Goal: Information Seeking & Learning: Learn about a topic

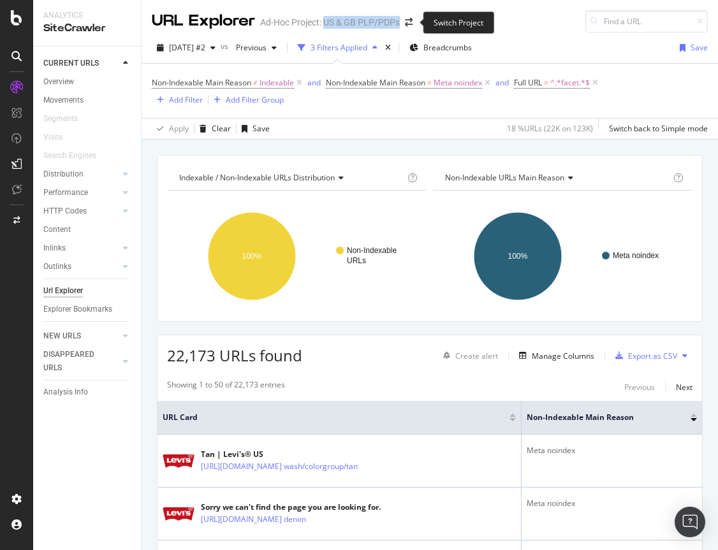
drag, startPoint x: 325, startPoint y: 23, endPoint x: 402, endPoint y: 24, distance: 77.8
click at [402, 24] on div "URL Explorer Ad-Hoc Project: US & GB PLP/PDPs" at bounding box center [289, 21] width 274 height 22
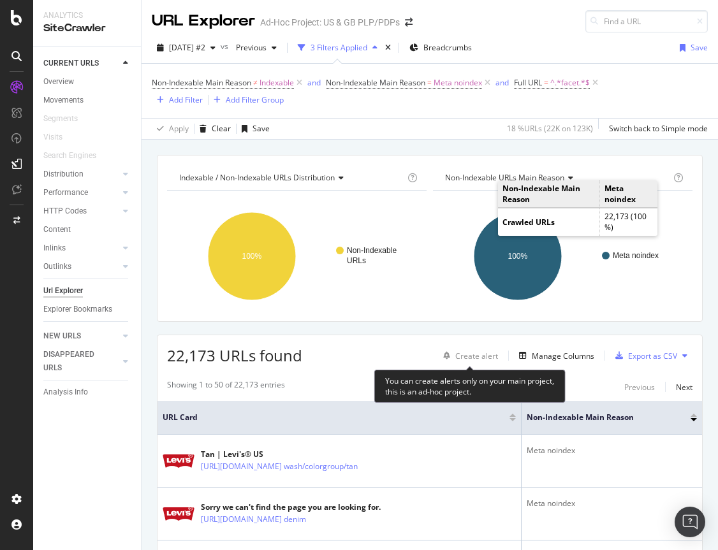
click at [441, 371] on div "You can create alerts only on your main project, this is an ad-hoc project." at bounding box center [469, 386] width 191 height 33
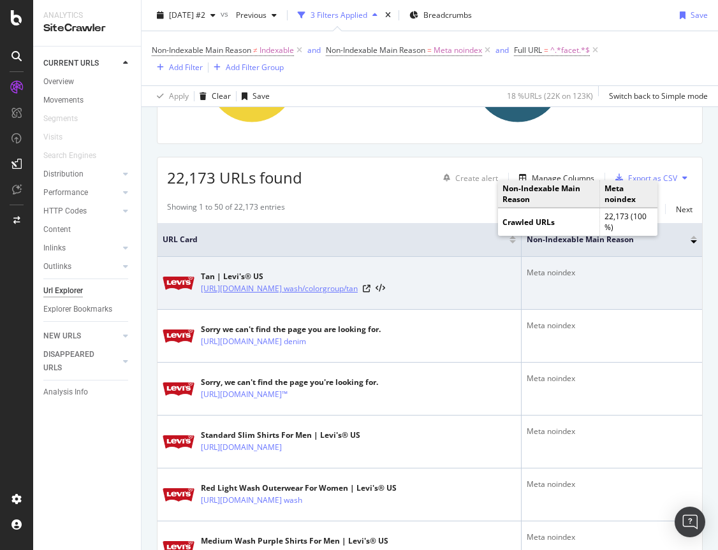
scroll to position [189, 0]
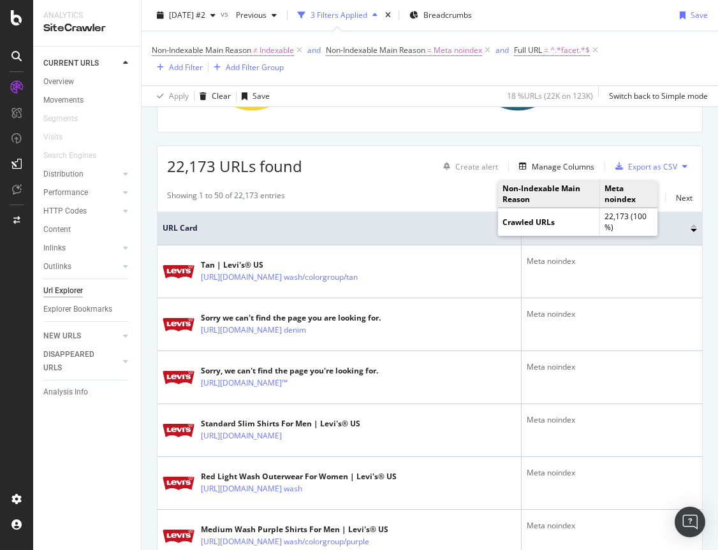
click at [420, 175] on div "22,173 URLs found Create alert Manage Columns Export as CSV" at bounding box center [429, 161] width 545 height 31
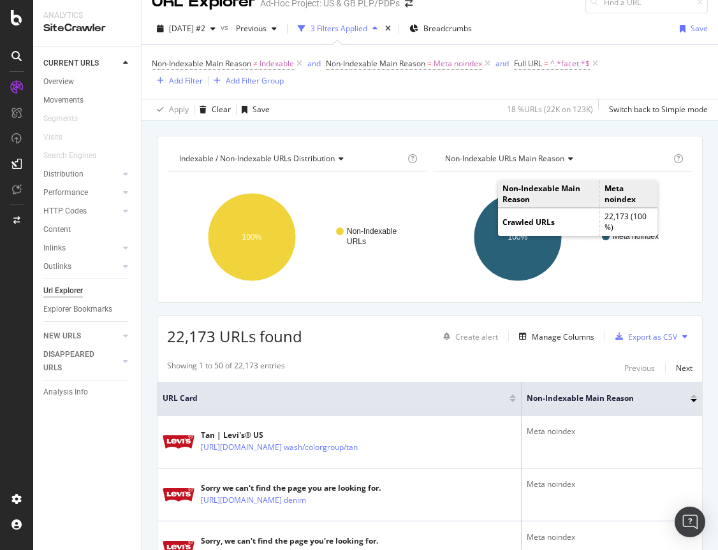
scroll to position [17, 0]
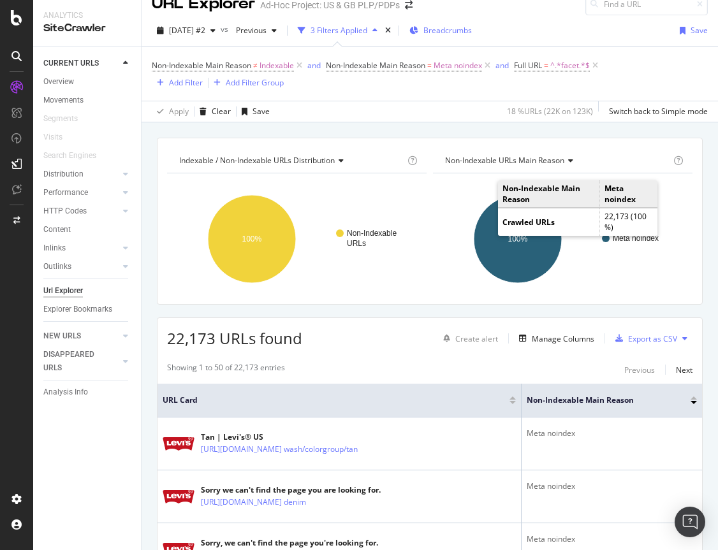
click at [460, 31] on span "Breadcrumbs" at bounding box center [447, 30] width 48 height 11
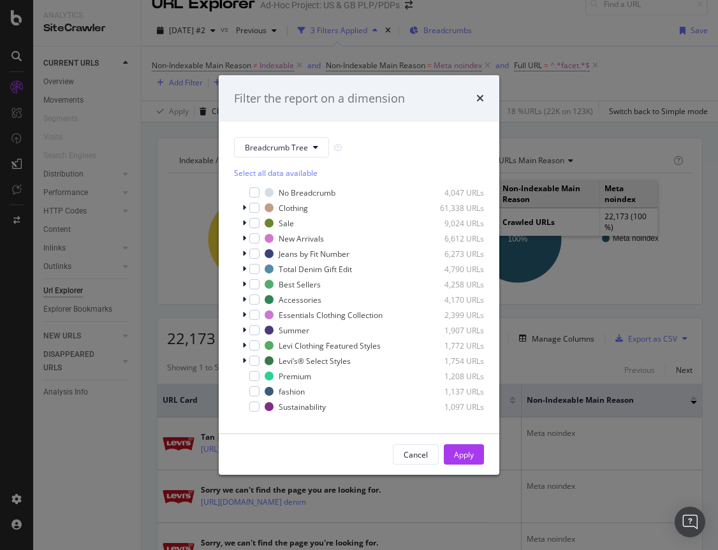
click at [460, 31] on div "Filter the report on a dimension Breadcrumb Tree Select all data available No B…" at bounding box center [359, 275] width 718 height 550
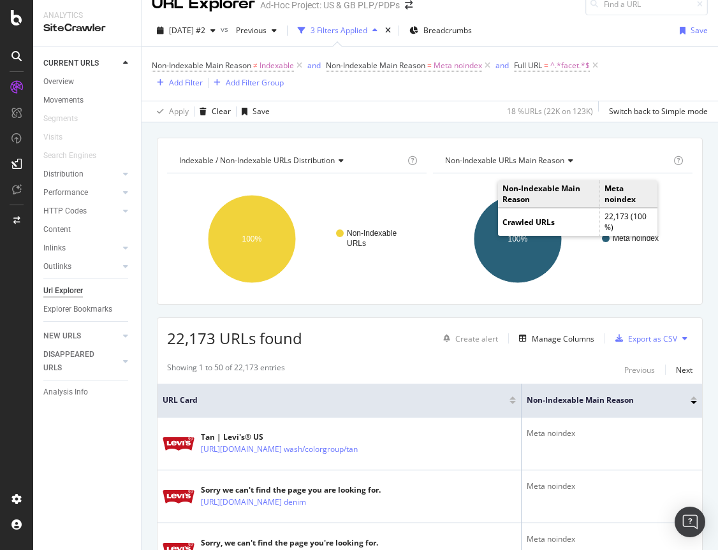
click at [191, 85] on div "Add Filter" at bounding box center [186, 82] width 34 height 11
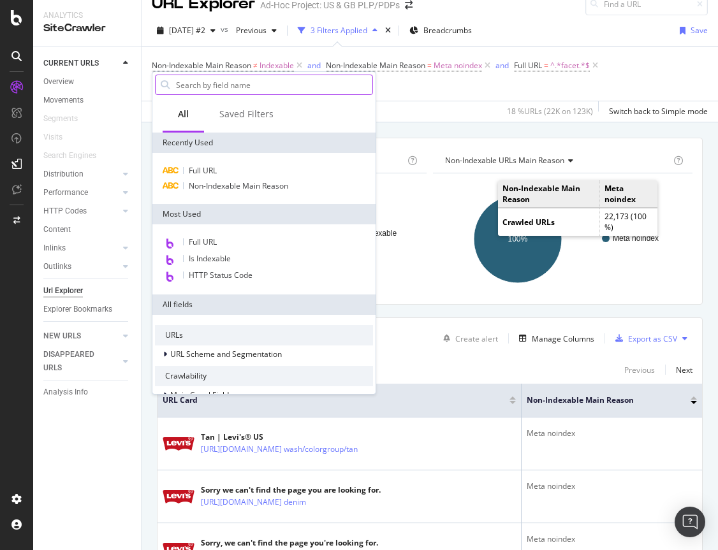
click at [231, 89] on input "text" at bounding box center [274, 84] width 198 height 19
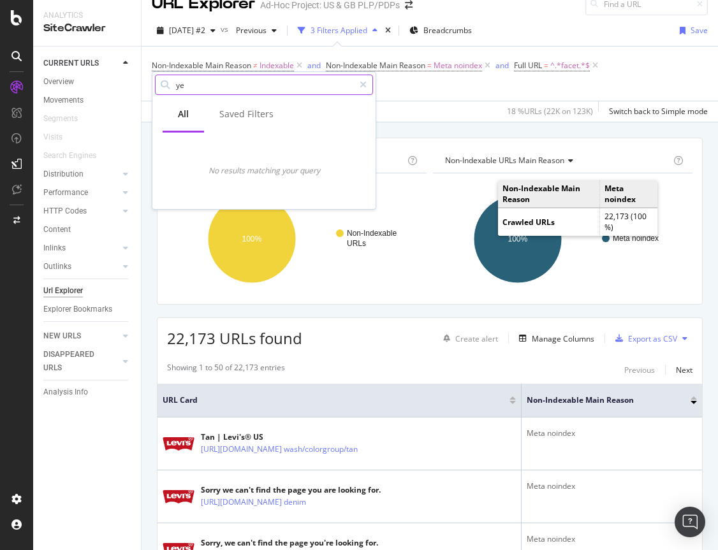
type input "y"
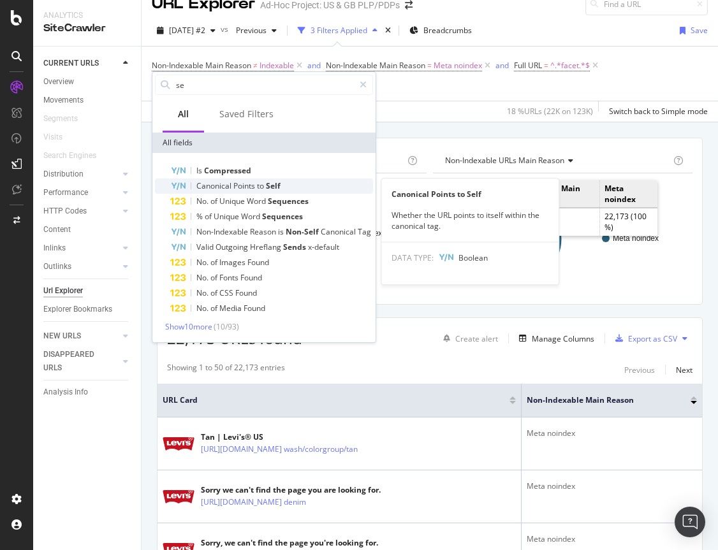
type input "se"
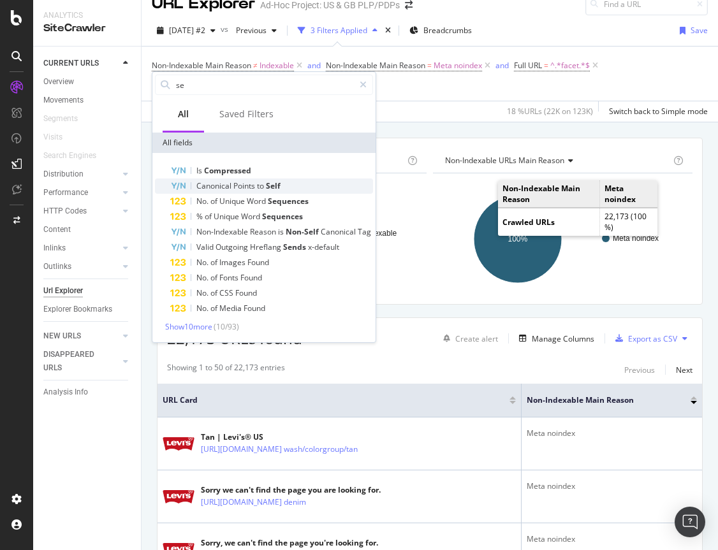
click at [242, 190] on span "Points" at bounding box center [245, 185] width 24 height 11
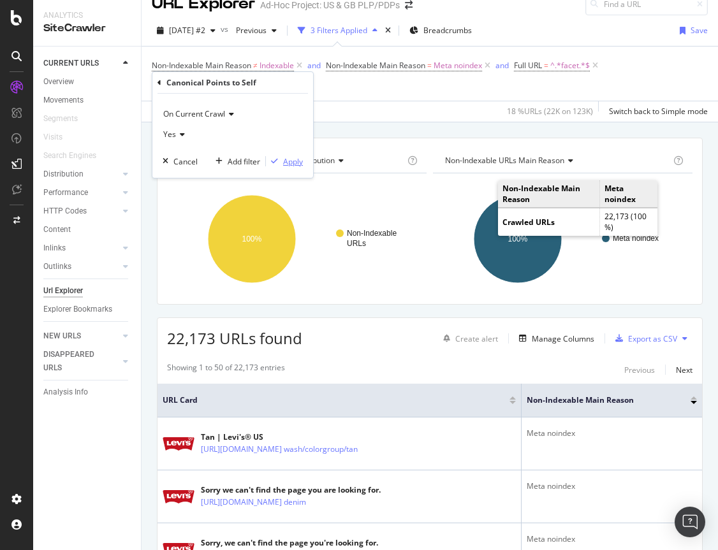
click at [289, 160] on div "Apply" at bounding box center [293, 161] width 20 height 11
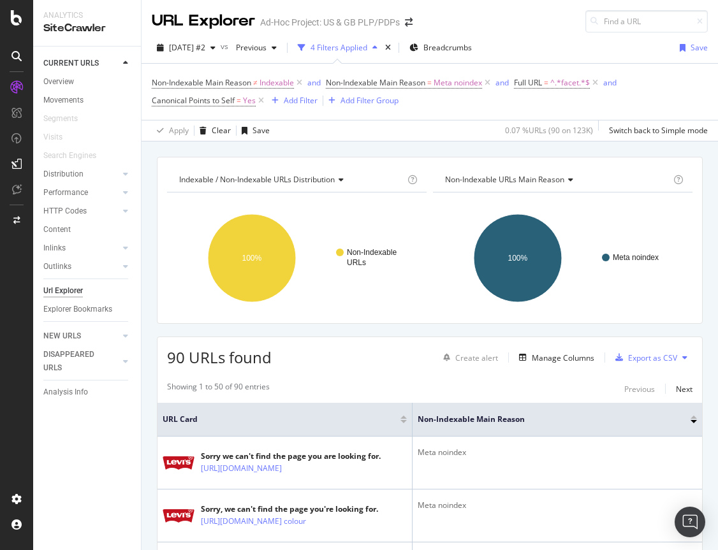
click at [381, 359] on div "90 URLs found Create alert Manage Columns Export as CSV" at bounding box center [429, 352] width 545 height 31
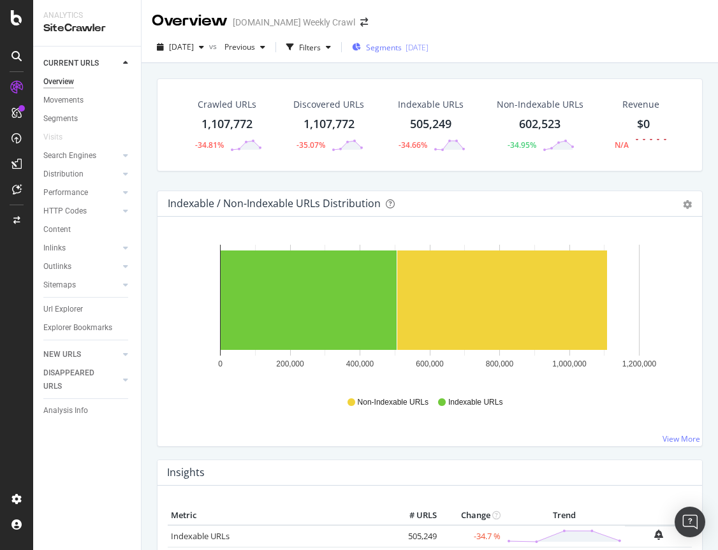
click at [402, 48] on span "Segments" at bounding box center [384, 47] width 36 height 11
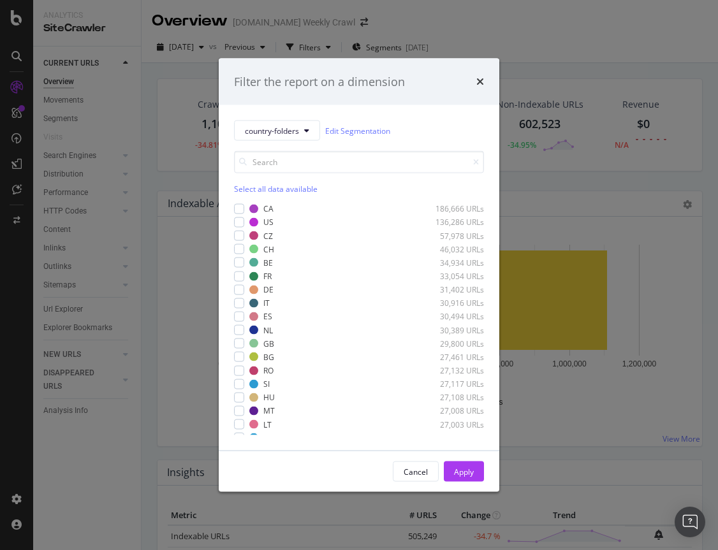
click at [527, 29] on div "Filter the report on a dimension country-folders Edit Segmentation Select all d…" at bounding box center [359, 275] width 718 height 550
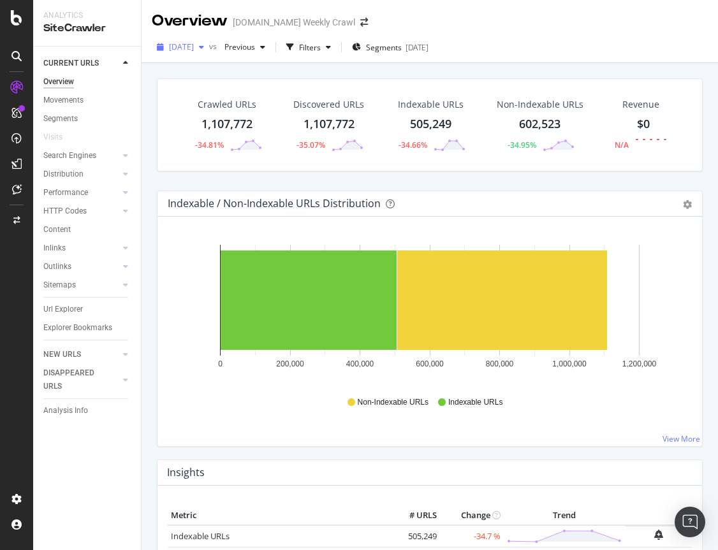
click at [194, 49] on span "2025 Oct. 2nd" at bounding box center [181, 46] width 25 height 11
click at [495, 64] on div "Crawled URLs 1,107,772 -34.81% Discovered URLs 1,107,772 -35.07% Indexable URLs…" at bounding box center [430, 338] width 576 height 550
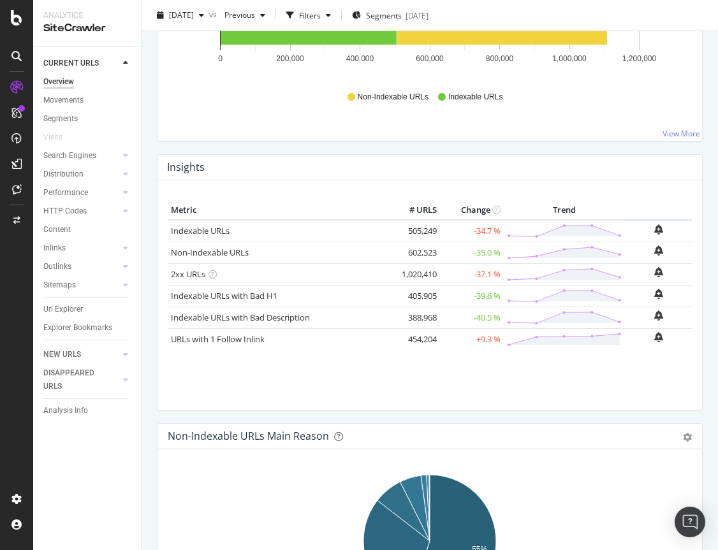
scroll to position [308, 0]
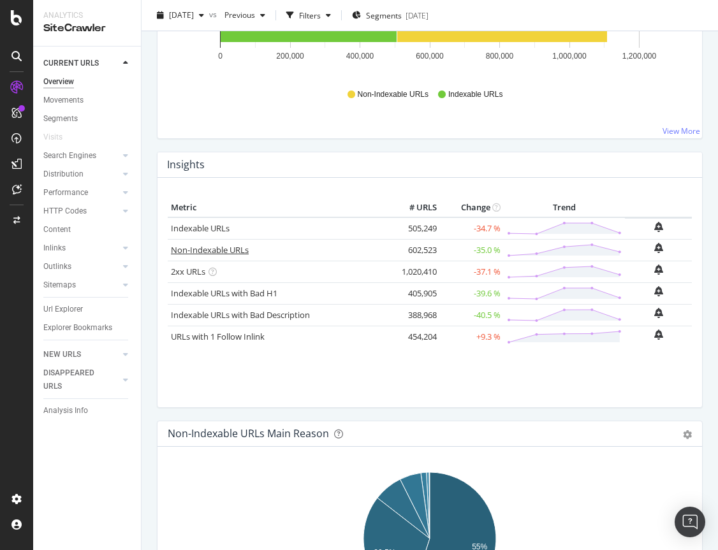
click at [196, 249] on link "Non-Indexable URLs" at bounding box center [210, 249] width 78 height 11
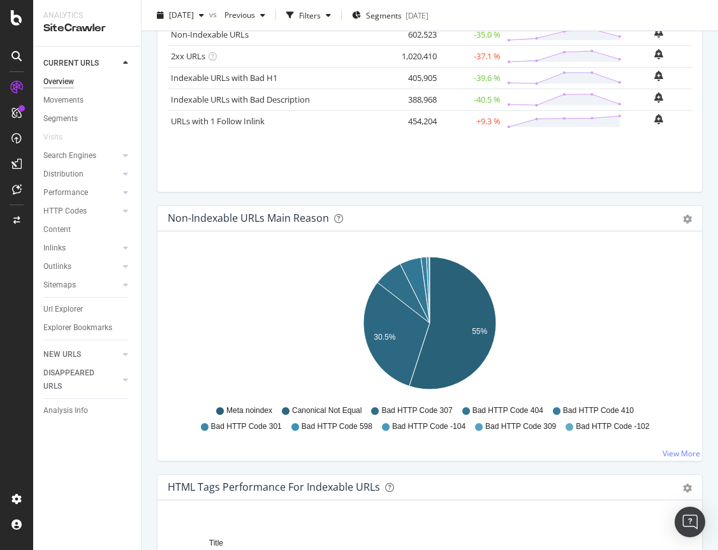
scroll to position [527, 0]
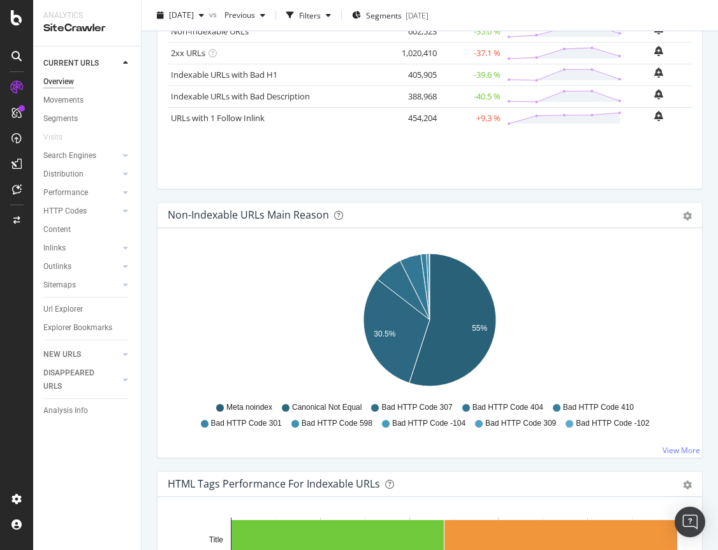
click at [256, 406] on span "Meta noindex" at bounding box center [249, 407] width 46 height 11
click at [217, 405] on icon at bounding box center [220, 408] width 8 height 8
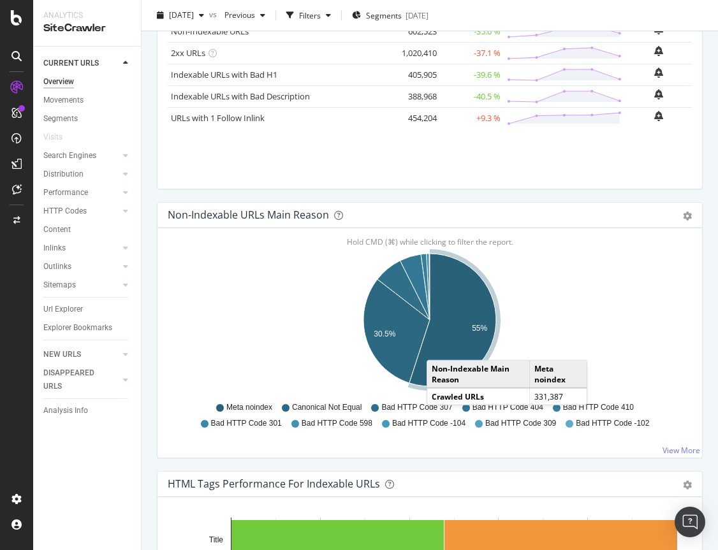
click at [439, 346] on icon "A chart." at bounding box center [452, 320] width 87 height 133
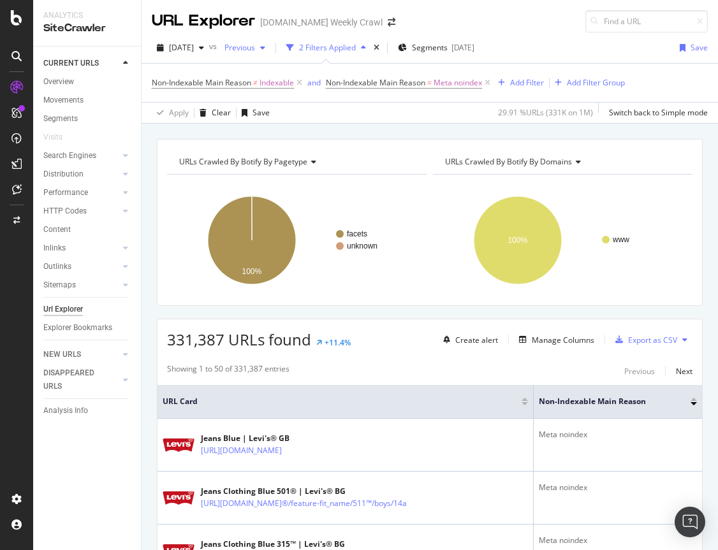
click at [255, 48] on span "Previous" at bounding box center [237, 47] width 36 height 11
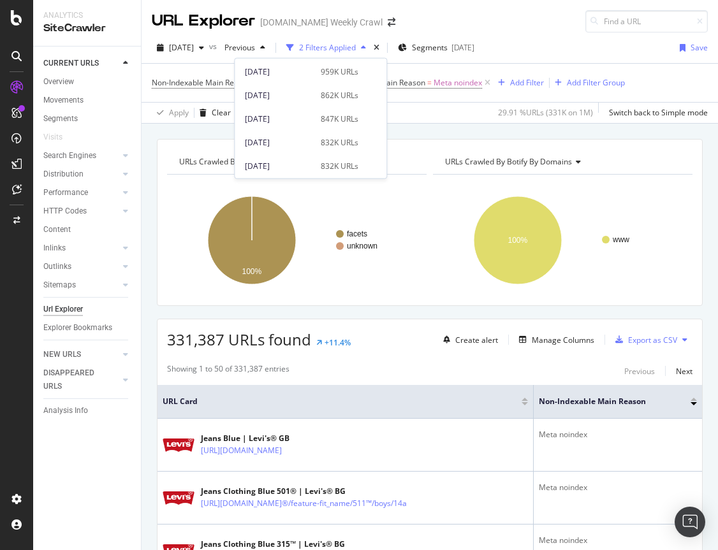
scroll to position [143, 0]
click at [298, 122] on div "2025 Aug. 14th 847K URLs" at bounding box center [311, 115] width 152 height 18
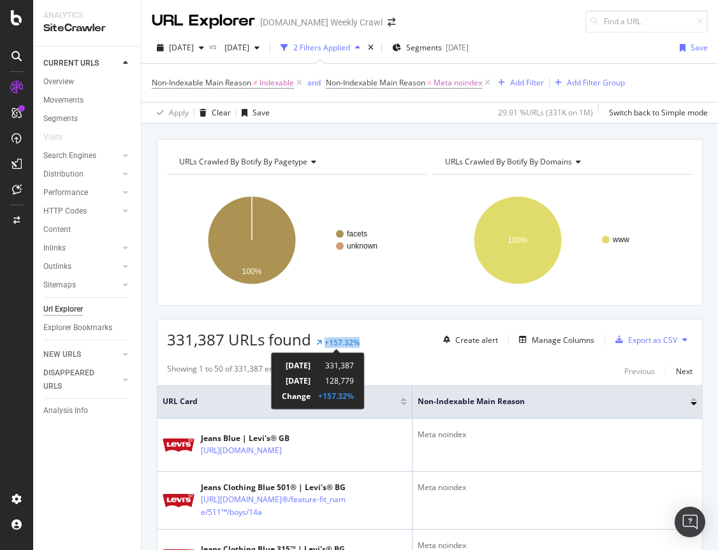
drag, startPoint x: 358, startPoint y: 342, endPoint x: 325, endPoint y: 341, distance: 33.8
click at [325, 341] on div "331,387 URLs found +157.32% Create alert Manage Columns Export as CSV" at bounding box center [429, 334] width 545 height 31
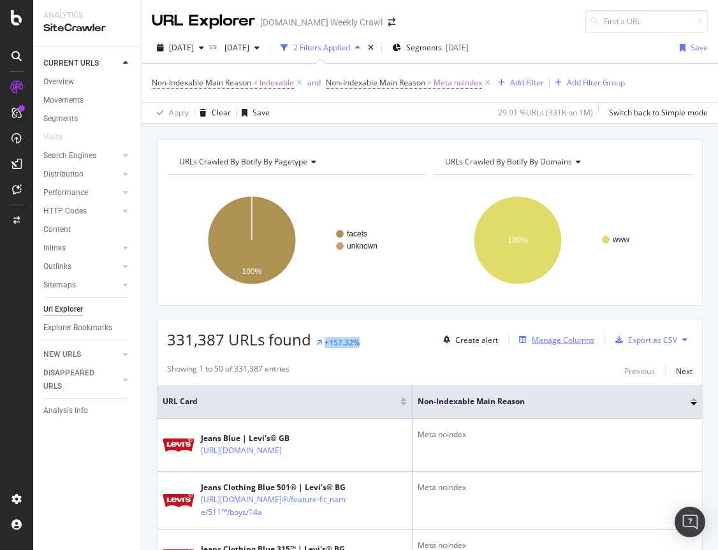
click at [564, 342] on div "Manage Columns" at bounding box center [563, 340] width 62 height 11
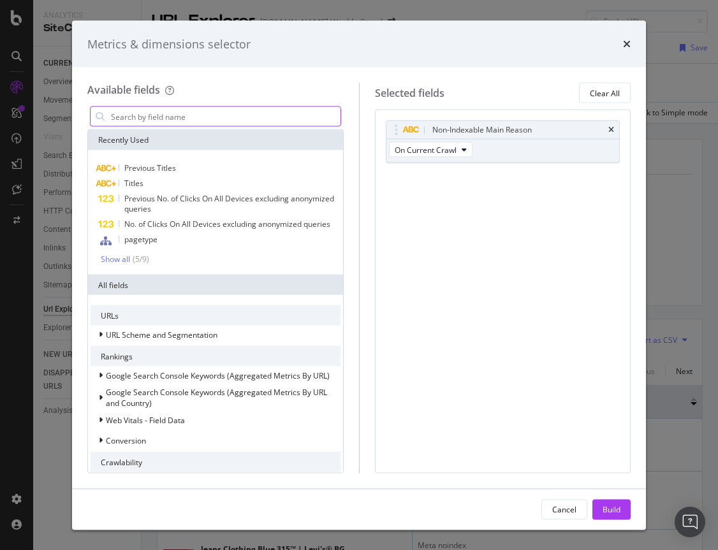
click at [238, 119] on input "modal" at bounding box center [225, 116] width 231 height 19
click at [454, 128] on div "Non-Indexable Main Reason" at bounding box center [481, 130] width 99 height 13
click at [206, 119] on input "modal" at bounding box center [225, 116] width 231 height 19
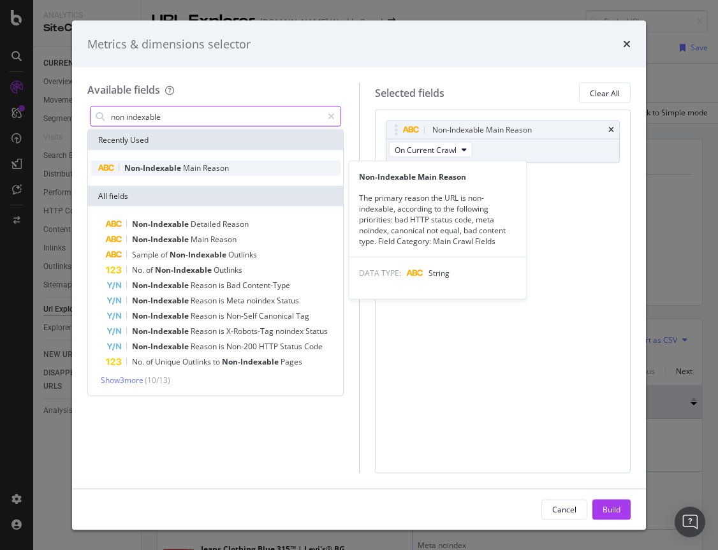
type input "non indexable"
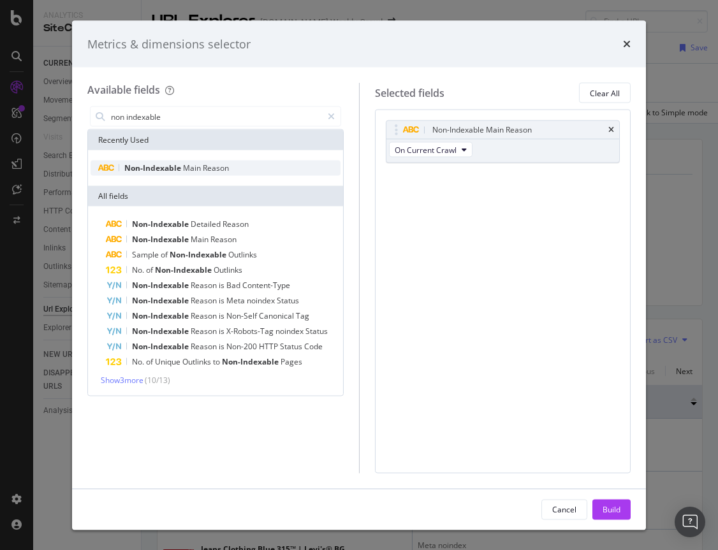
click at [205, 168] on span "Reason" at bounding box center [216, 168] width 26 height 11
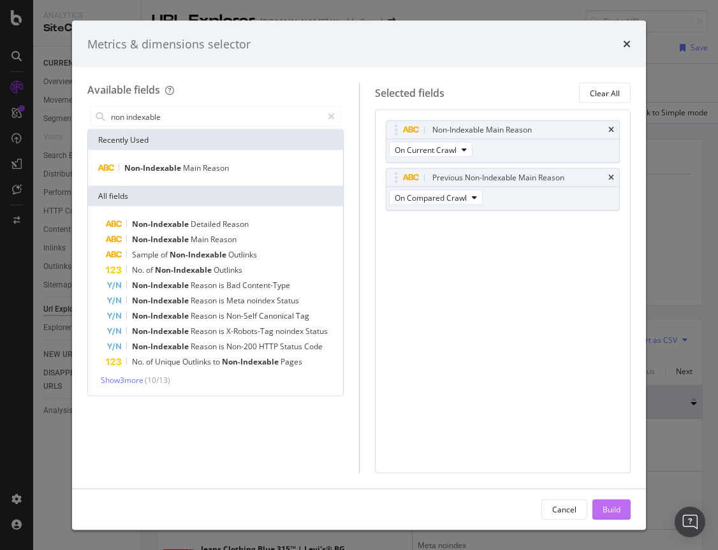
click at [611, 508] on div "Build" at bounding box center [612, 509] width 18 height 11
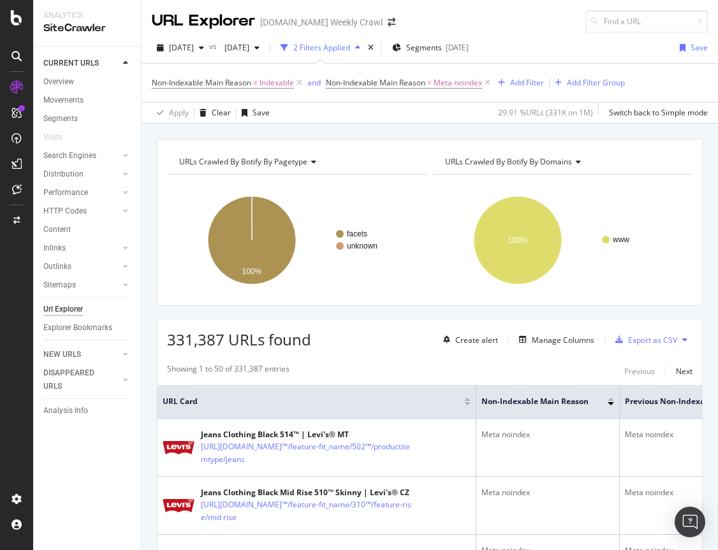
click at [373, 341] on div "331,387 URLs found Create alert Manage Columns Export as CSV" at bounding box center [429, 334] width 545 height 31
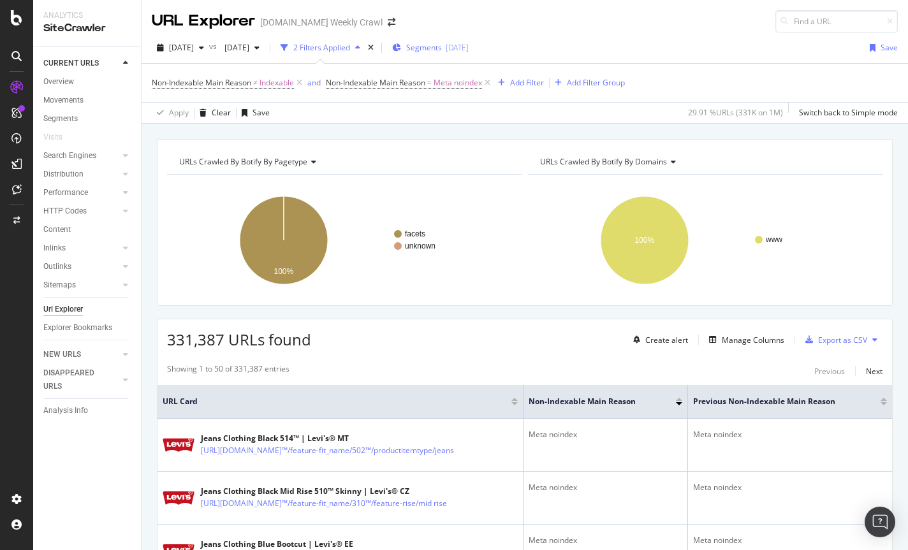
click at [442, 49] on span "Segments" at bounding box center [424, 47] width 36 height 11
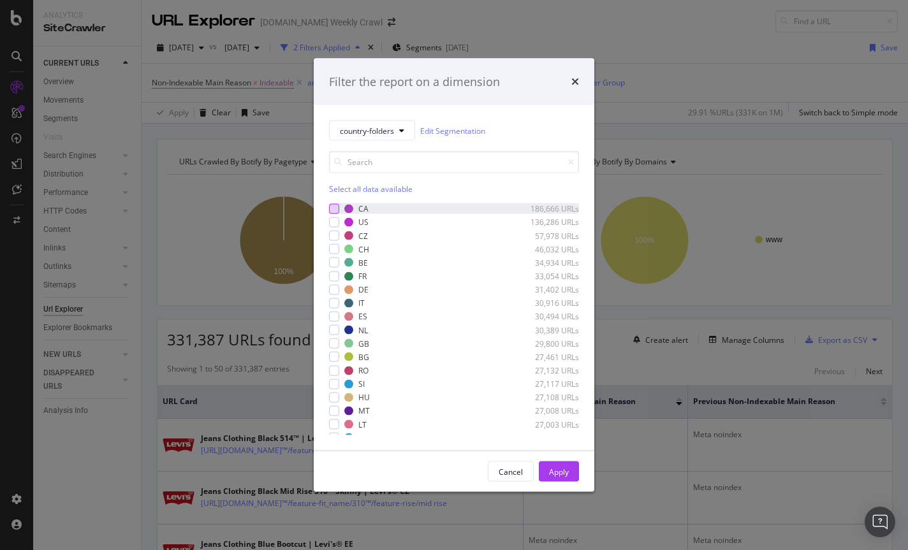
click at [336, 210] on div "modal" at bounding box center [334, 208] width 10 height 10
click at [334, 212] on div "modal" at bounding box center [334, 208] width 10 height 10
click at [335, 230] on div "CZ 57,978 URLs" at bounding box center [454, 235] width 250 height 11
drag, startPoint x: 330, startPoint y: 238, endPoint x: 331, endPoint y: 228, distance: 9.6
click at [330, 237] on div "modal" at bounding box center [334, 236] width 10 height 10
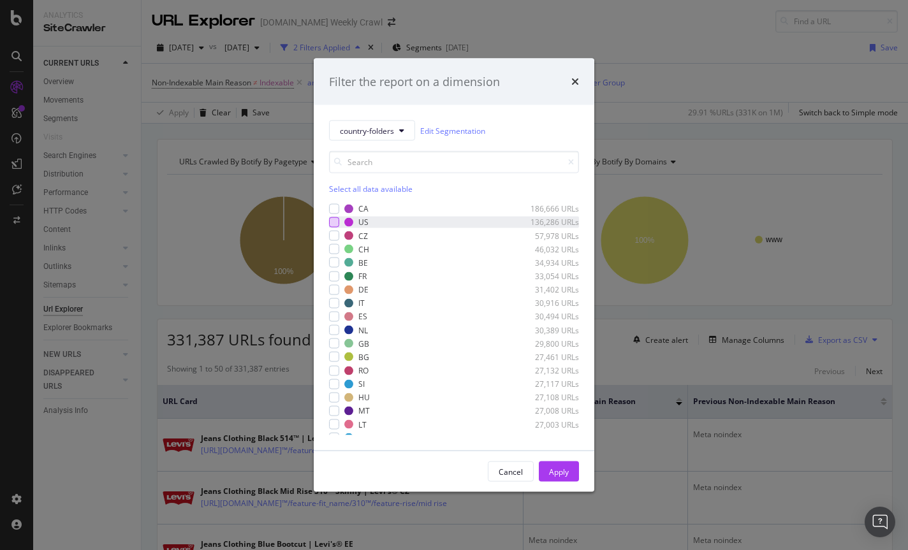
click at [331, 221] on div "modal" at bounding box center [334, 222] width 10 height 10
click at [567, 476] on div "Apply" at bounding box center [559, 471] width 20 height 11
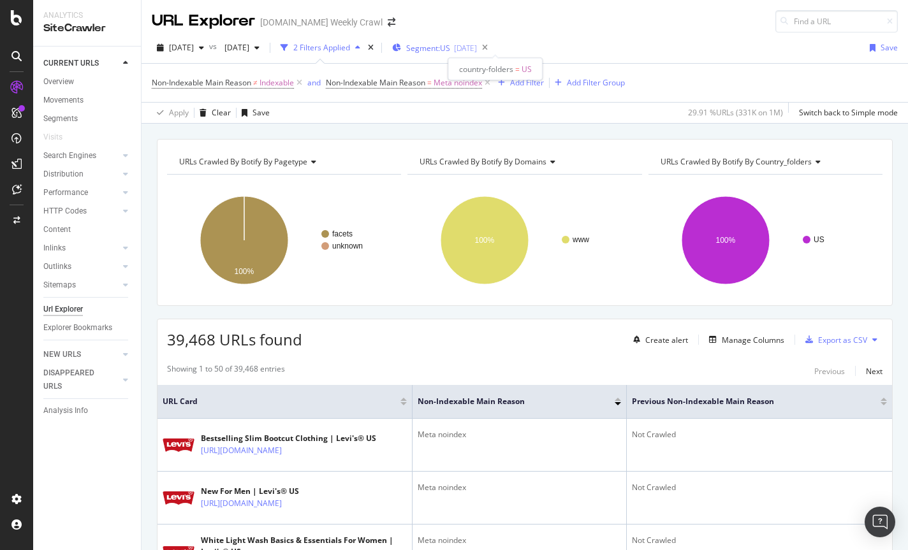
click at [477, 49] on div "2025-08-06" at bounding box center [465, 48] width 23 height 11
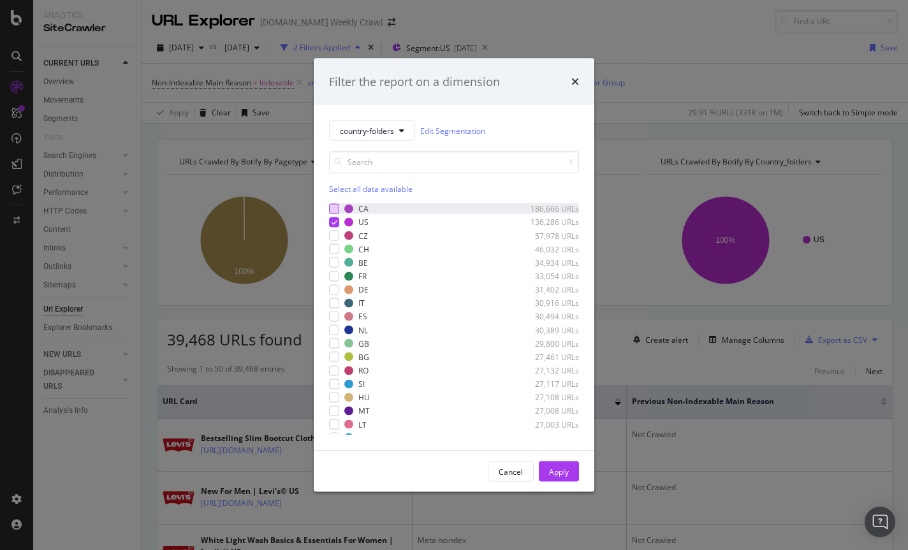
click at [335, 209] on div "modal" at bounding box center [334, 208] width 10 height 10
click at [334, 223] on icon "modal" at bounding box center [335, 222] width 6 height 6
click at [568, 472] on div "Apply" at bounding box center [559, 471] width 20 height 11
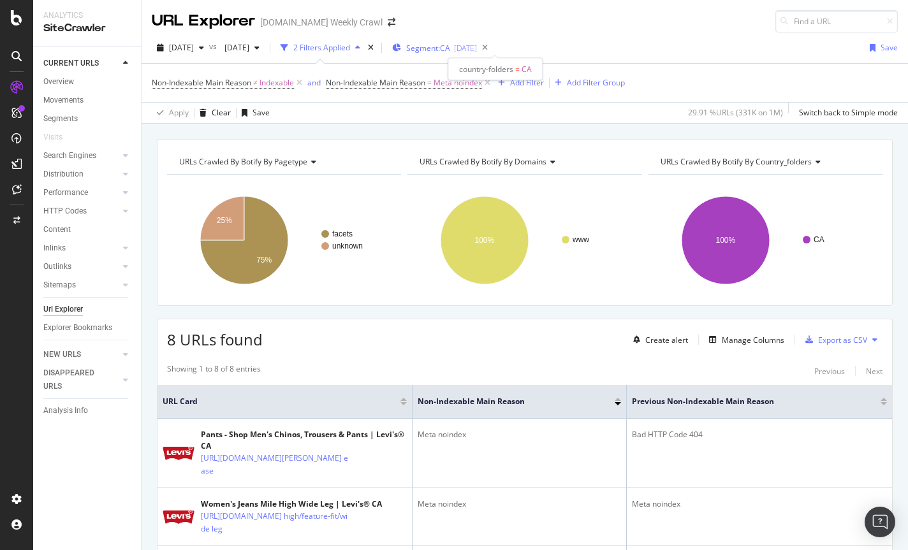
click at [450, 47] on span "Segment: CA" at bounding box center [428, 48] width 44 height 11
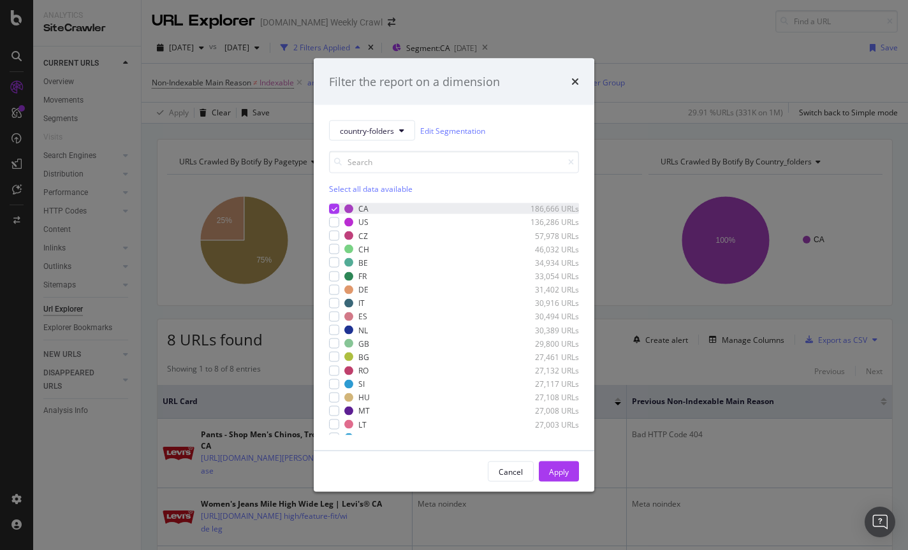
click at [334, 210] on icon "modal" at bounding box center [335, 208] width 6 height 6
click at [334, 225] on div "modal" at bounding box center [334, 222] width 10 height 10
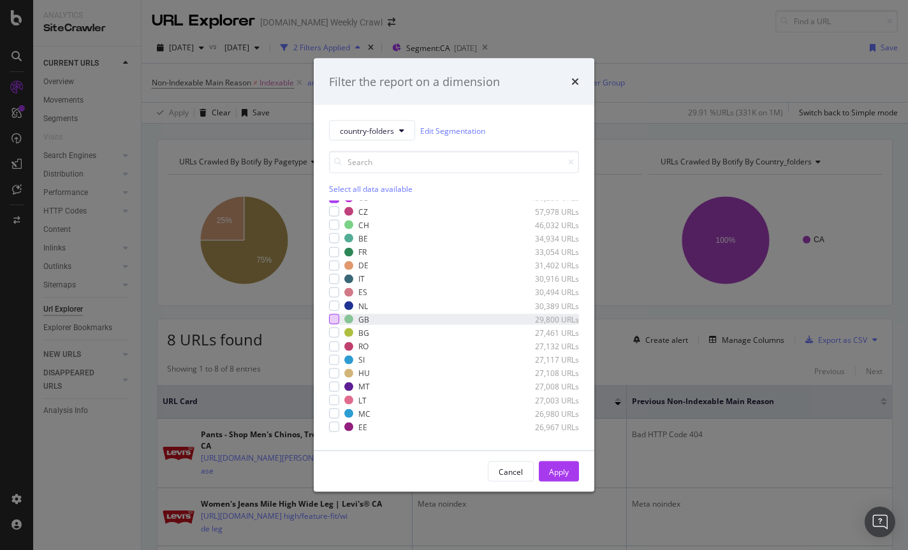
click at [333, 321] on div "modal" at bounding box center [334, 319] width 10 height 10
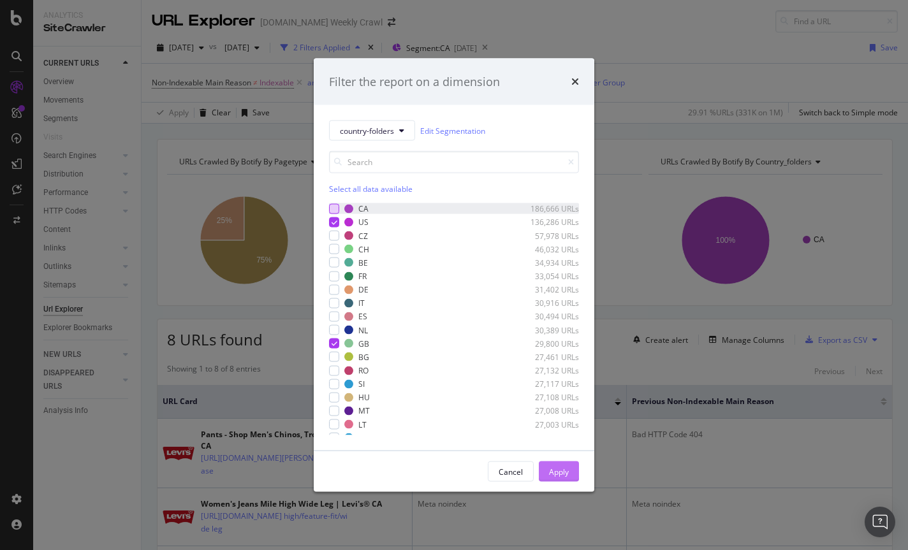
click at [561, 474] on div "Apply" at bounding box center [559, 471] width 20 height 11
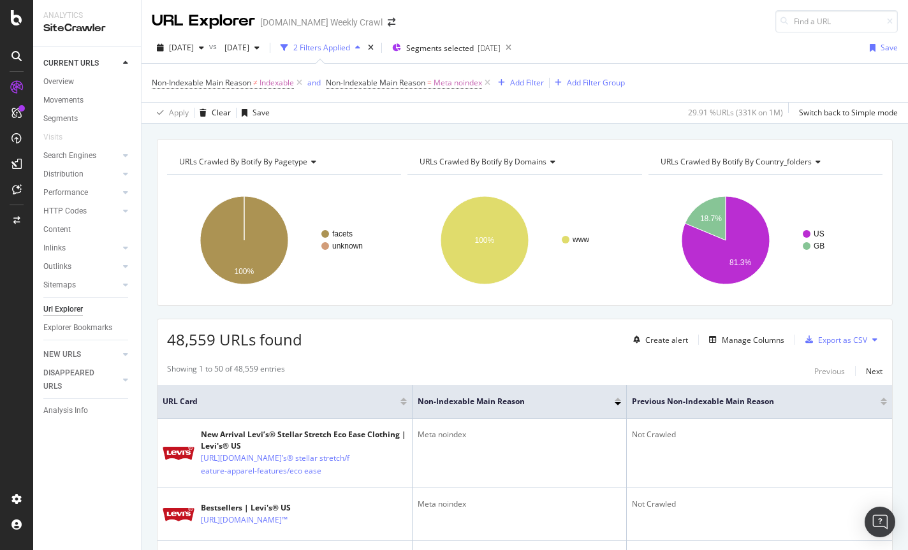
click at [412, 84] on span "Non-Indexable Main Reason" at bounding box center [375, 82] width 99 height 11
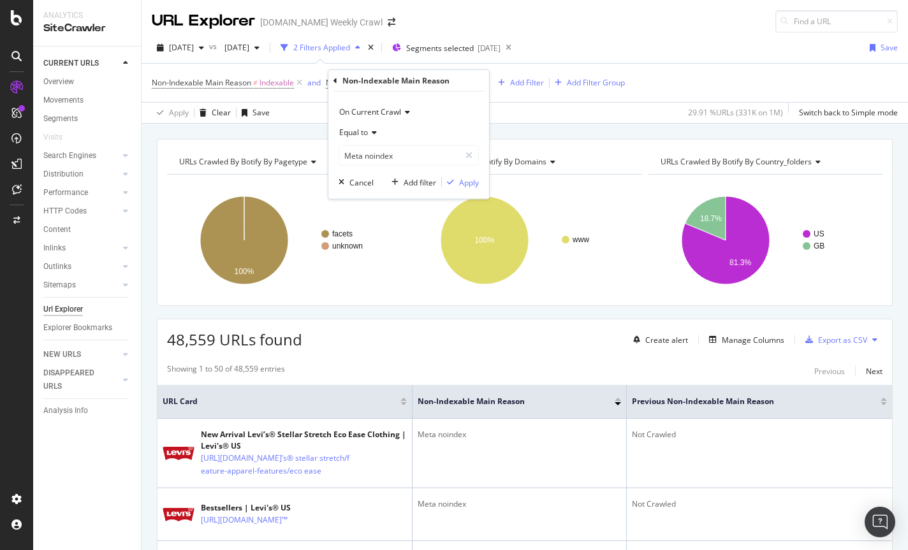
click at [513, 102] on div "Apply Clear Save 29.91 % URLs ( 331K on 1M ) Switch back to Simple mode" at bounding box center [525, 112] width 766 height 21
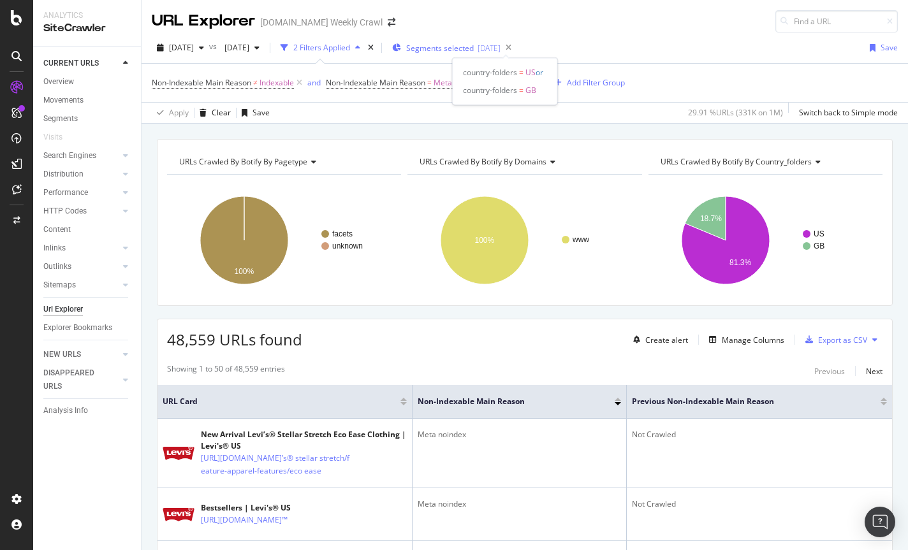
click at [474, 48] on span "Segments selected" at bounding box center [440, 48] width 68 height 11
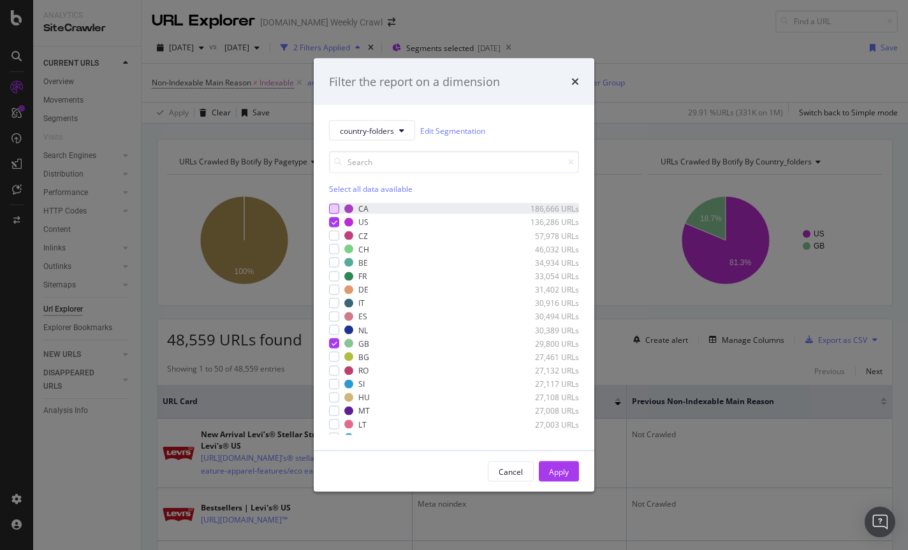
click at [333, 206] on div "modal" at bounding box center [334, 208] width 10 height 10
click at [344, 191] on div "Select all data available" at bounding box center [454, 189] width 250 height 11
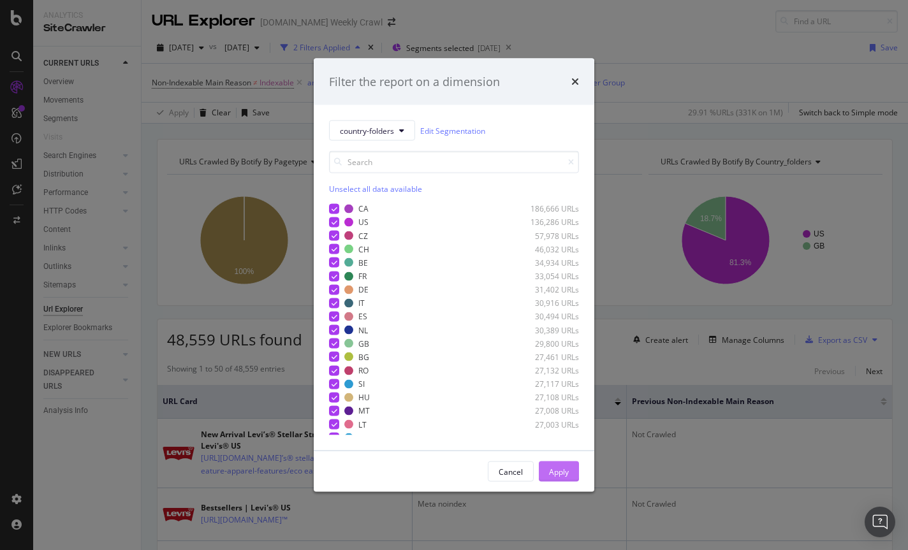
click at [556, 475] on div "Apply" at bounding box center [559, 471] width 20 height 11
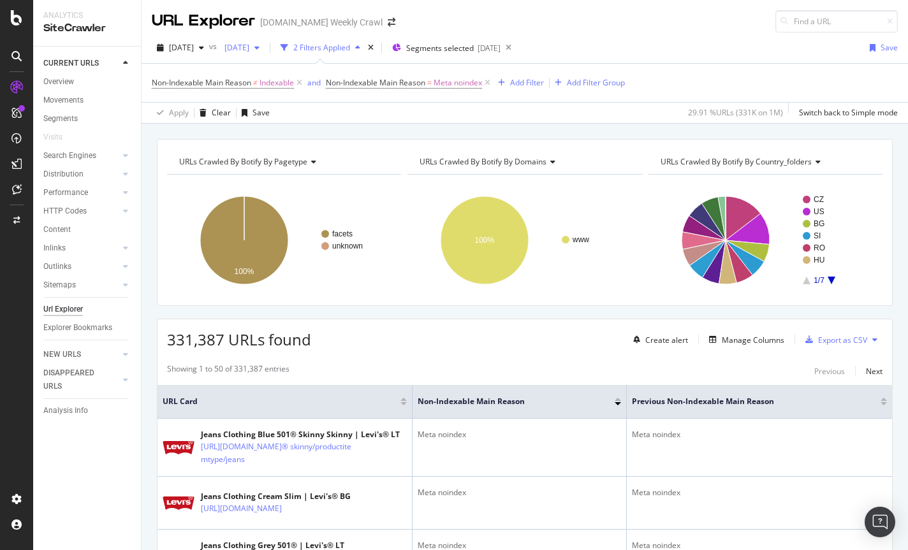
click at [249, 44] on span "2025 Aug. 14th" at bounding box center [234, 47] width 30 height 11
click at [305, 90] on div "2025 Sep. 25th" at bounding box center [279, 87] width 68 height 11
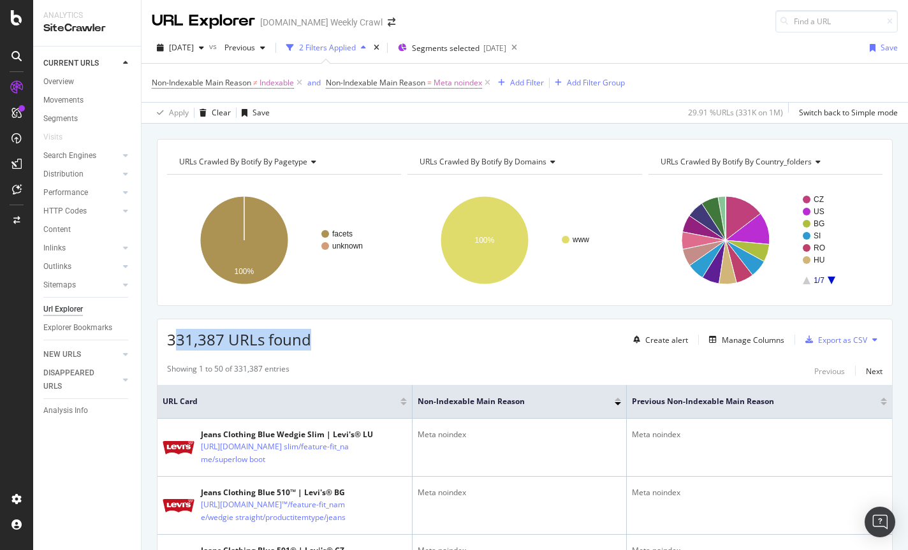
drag, startPoint x: 314, startPoint y: 337, endPoint x: 173, endPoint y: 329, distance: 141.2
click at [173, 329] on div "331,387 URLs found Create alert Manage Columns Export as CSV" at bounding box center [524, 334] width 735 height 31
click at [255, 45] on span "Previous" at bounding box center [237, 47] width 36 height 11
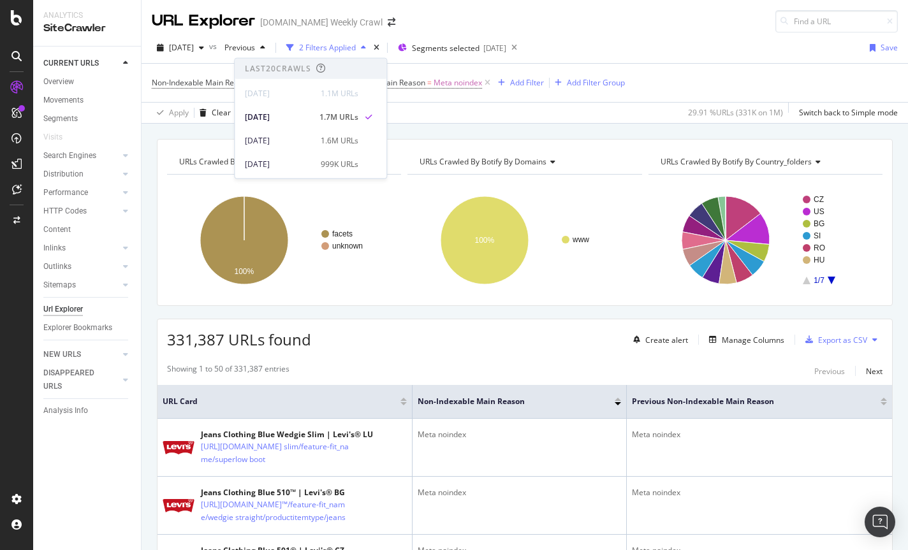
click at [444, 116] on div "Apply Clear Save 29.91 % URLs ( 331K on 1M ) Switch back to Simple mode" at bounding box center [525, 112] width 766 height 21
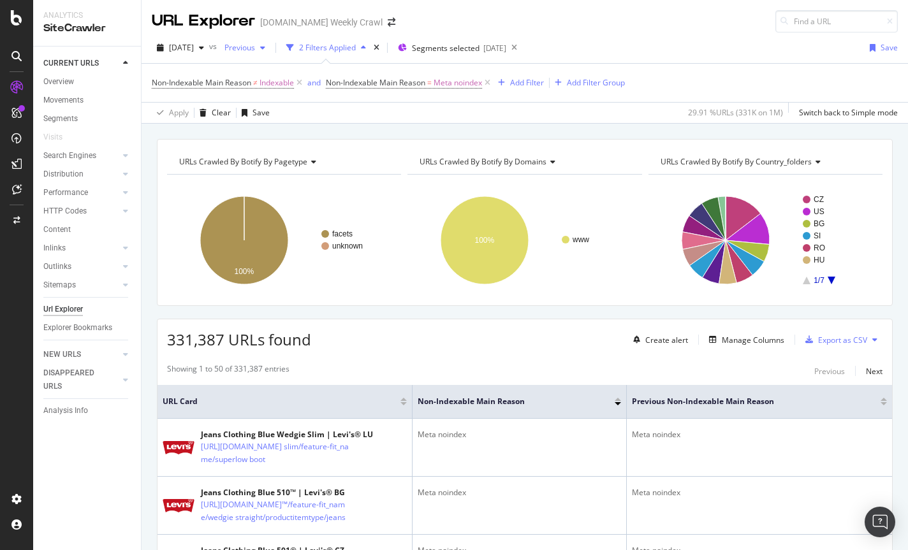
click at [255, 51] on span "Previous" at bounding box center [237, 47] width 36 height 11
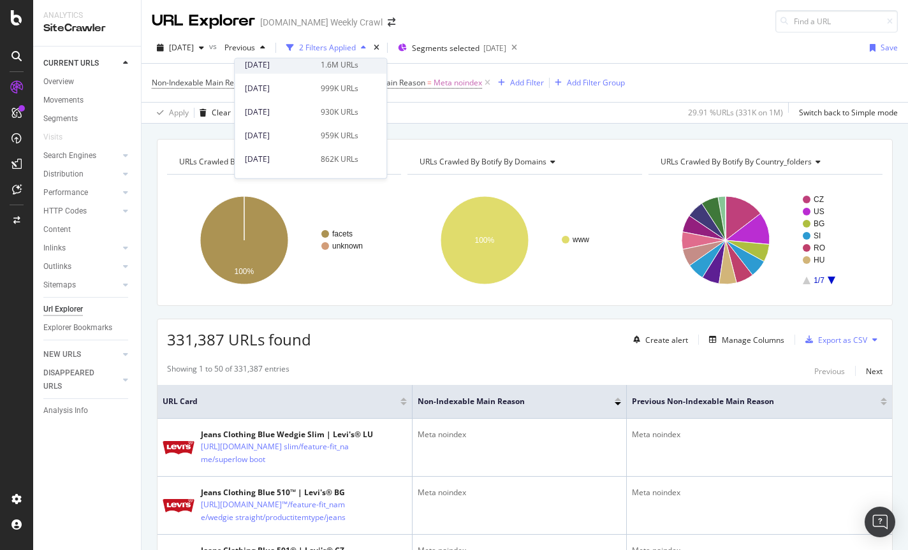
scroll to position [72, 0]
click at [277, 161] on div "2025 Aug. 21st" at bounding box center [279, 162] width 68 height 11
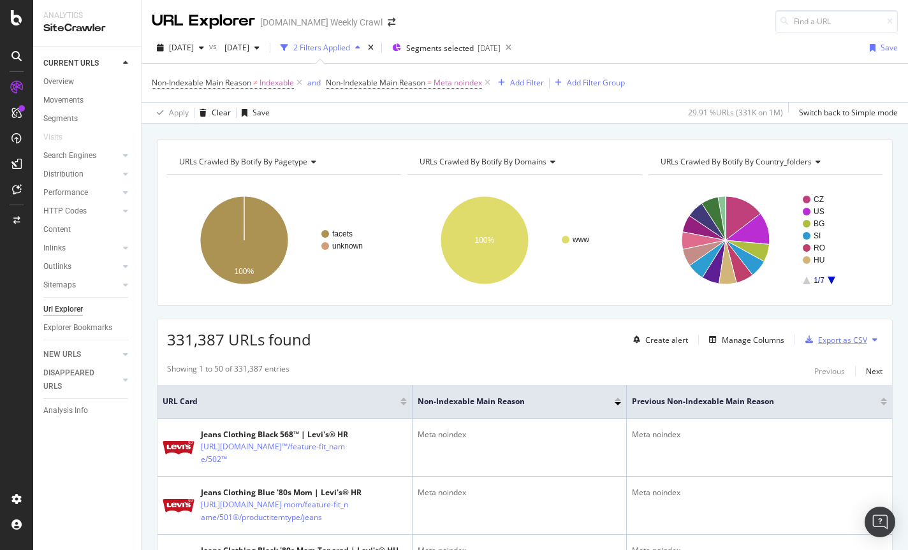
click at [835, 342] on div "Export as CSV" at bounding box center [842, 340] width 49 height 11
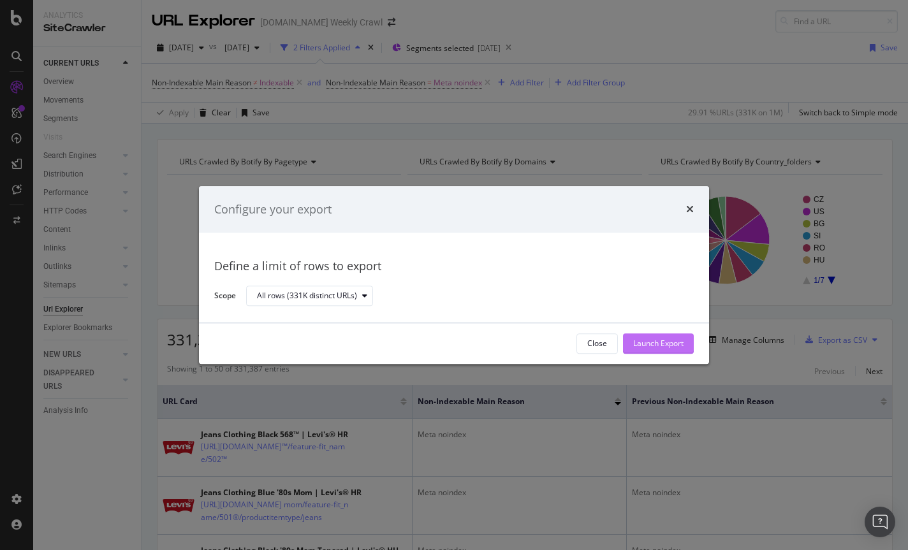
click at [655, 340] on div "Launch Export" at bounding box center [658, 344] width 50 height 11
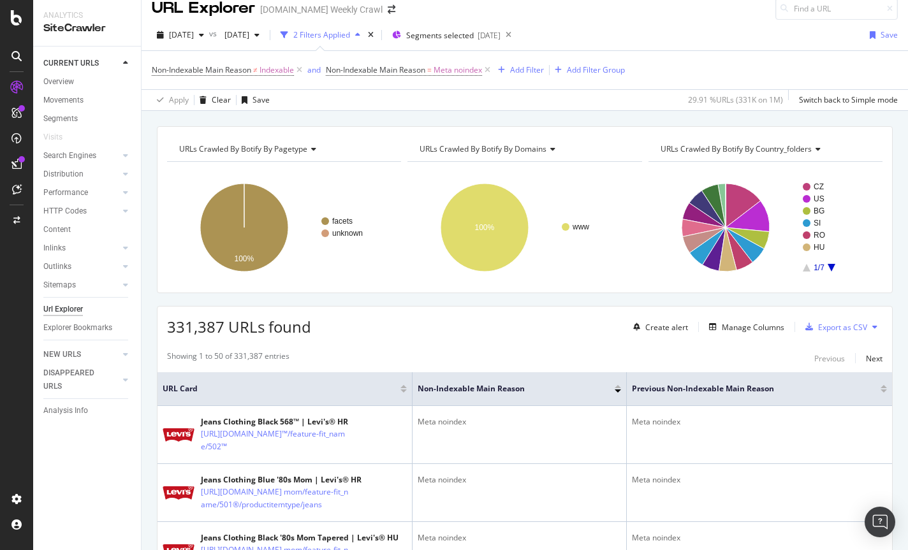
scroll to position [11, 0]
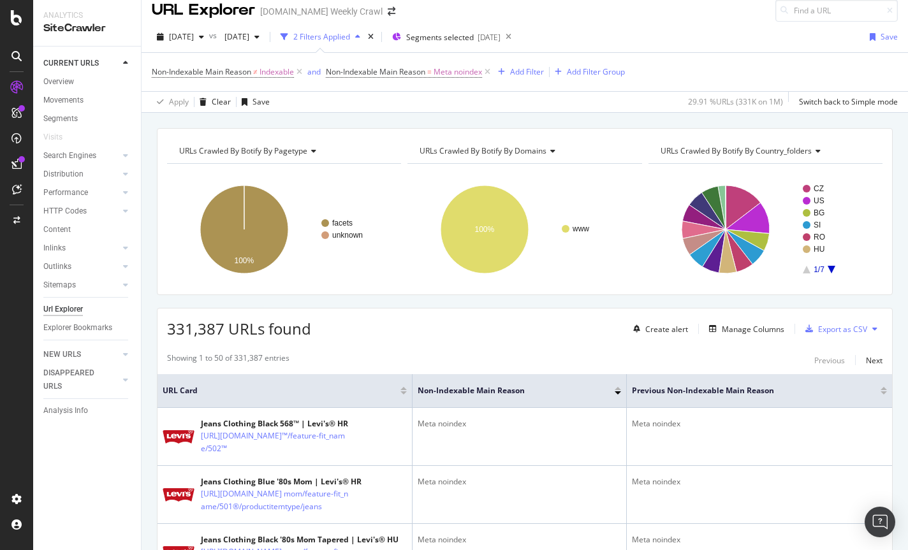
click at [18, 166] on icon at bounding box center [16, 164] width 10 height 10
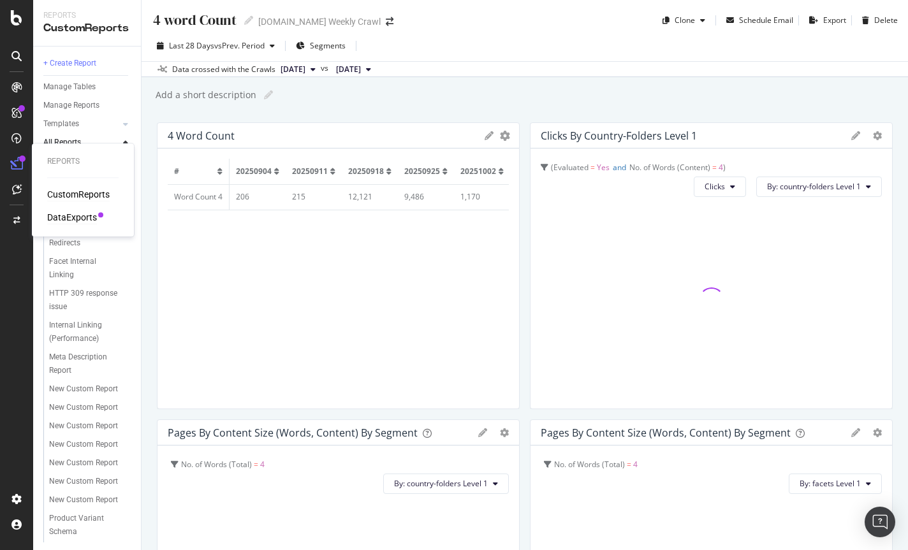
click at [64, 216] on div "DataExports" at bounding box center [72, 217] width 50 height 13
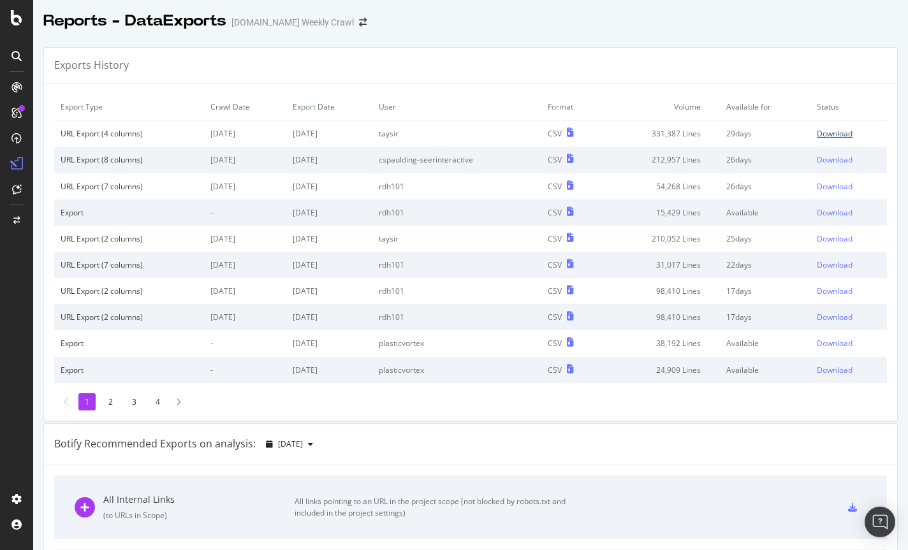
click at [828, 131] on div "Download" at bounding box center [835, 133] width 36 height 11
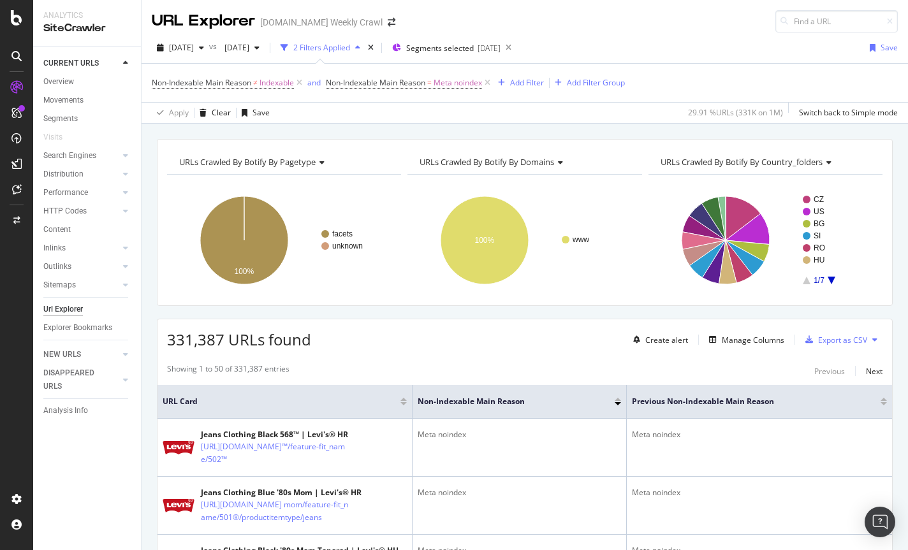
click at [442, 348] on div "331,387 URLs found Create alert Manage Columns Export as CSV" at bounding box center [524, 334] width 735 height 31
click at [514, 86] on div "Add Filter" at bounding box center [527, 82] width 34 height 11
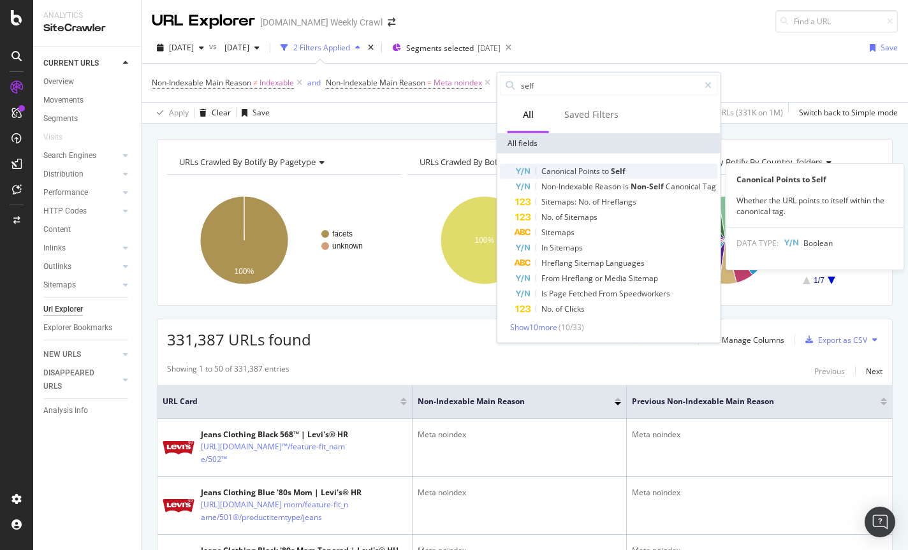
type input "self"
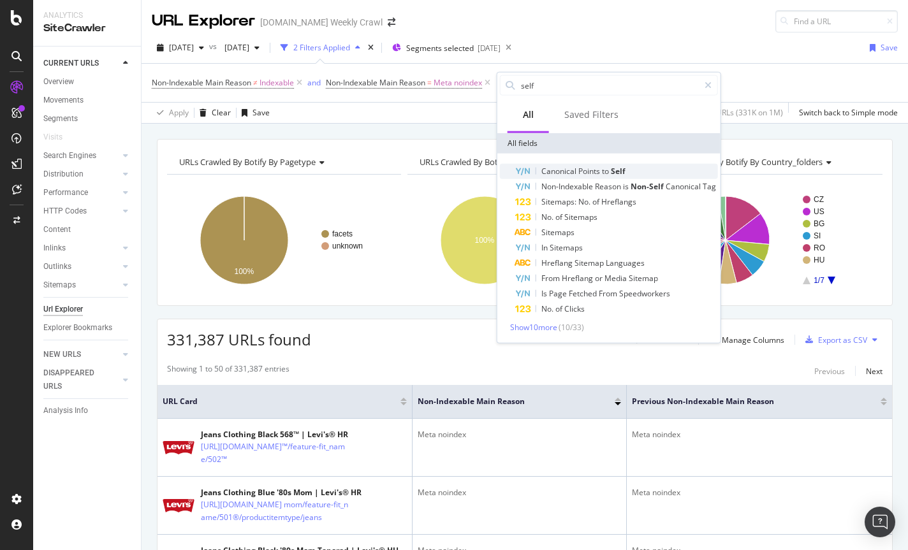
click at [550, 172] on span "Canonical" at bounding box center [559, 171] width 37 height 11
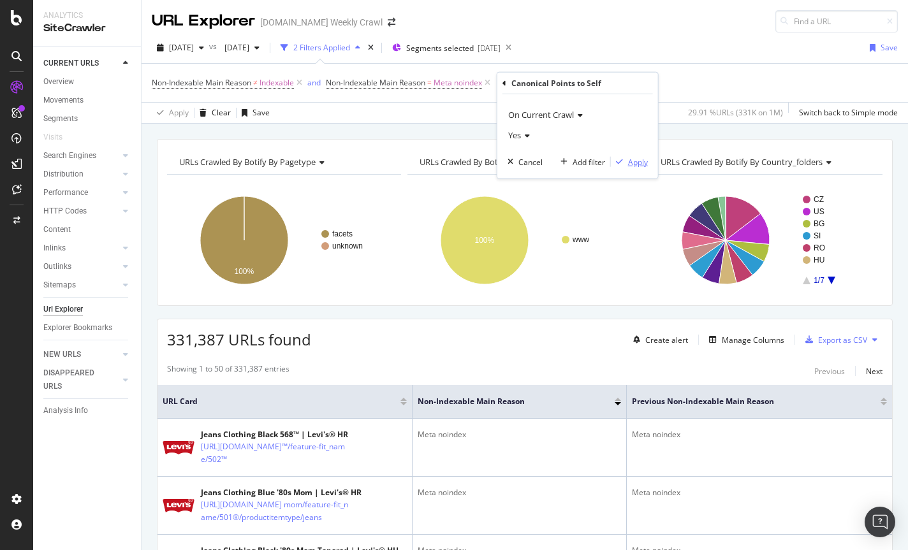
click at [640, 162] on div "Apply" at bounding box center [638, 161] width 20 height 11
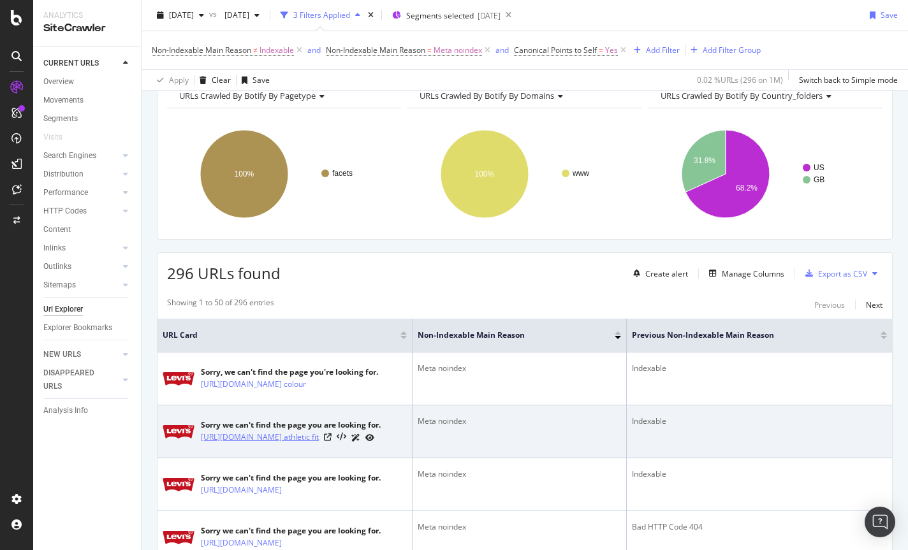
scroll to position [91, 0]
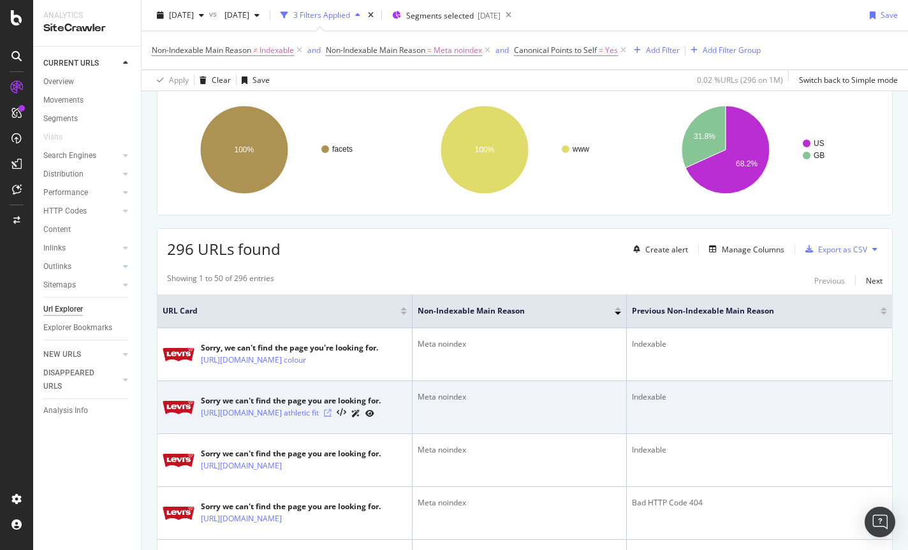
click at [332, 417] on icon at bounding box center [328, 413] width 8 height 8
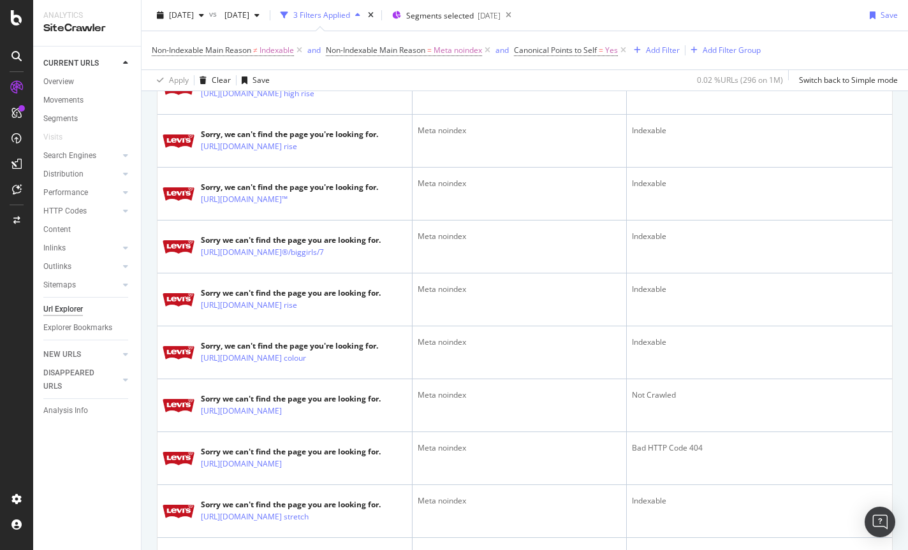
scroll to position [800, 0]
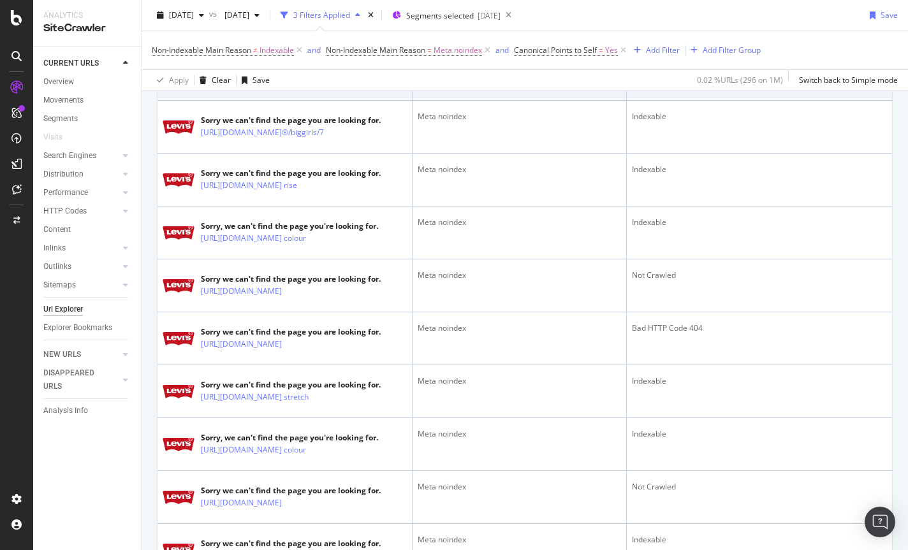
click at [300, 84] on icon at bounding box center [297, 80] width 8 height 8
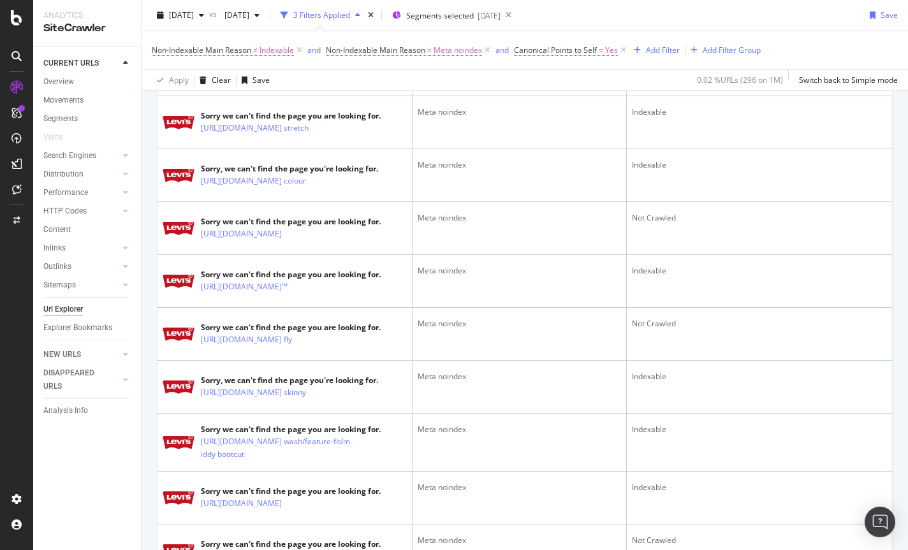
scroll to position [1069, 0]
click at [295, 78] on icon at bounding box center [291, 75] width 8 height 8
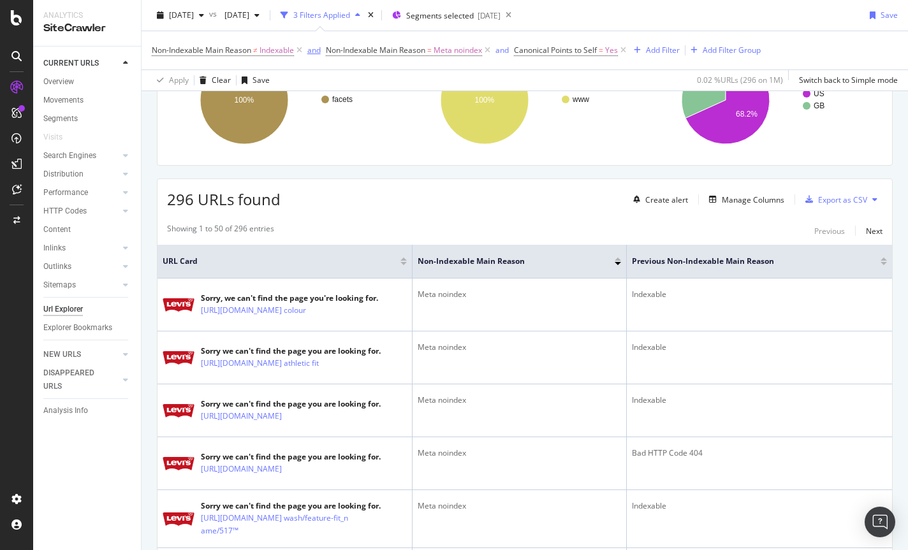
scroll to position [117, 0]
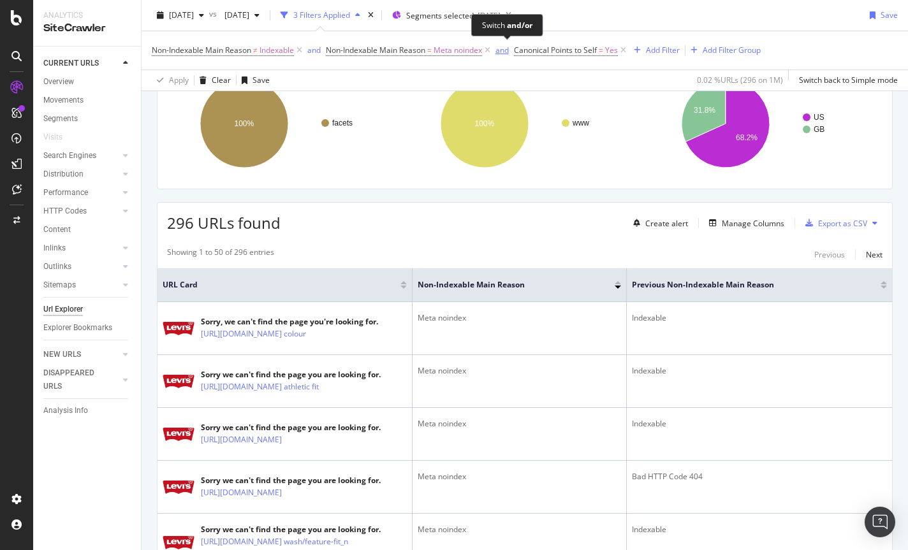
click at [505, 50] on div "and" at bounding box center [501, 50] width 13 height 11
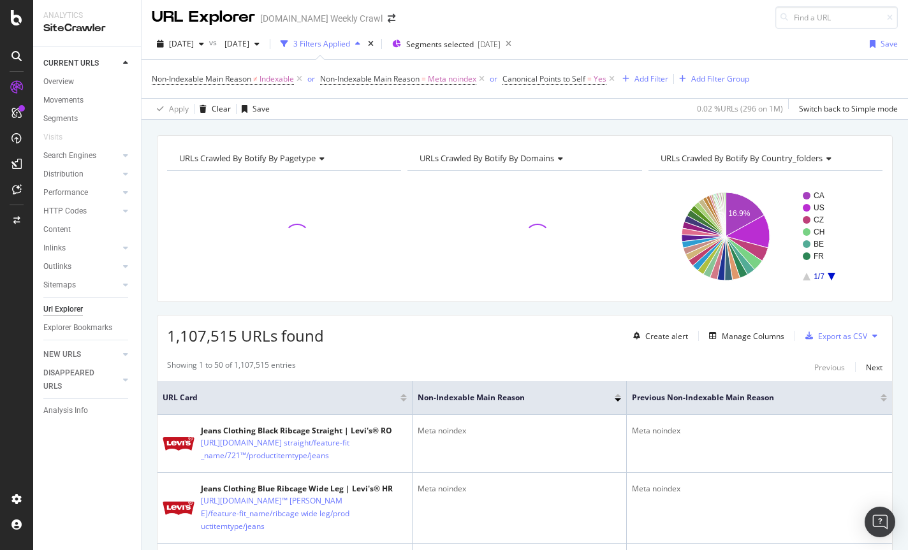
scroll to position [117, 0]
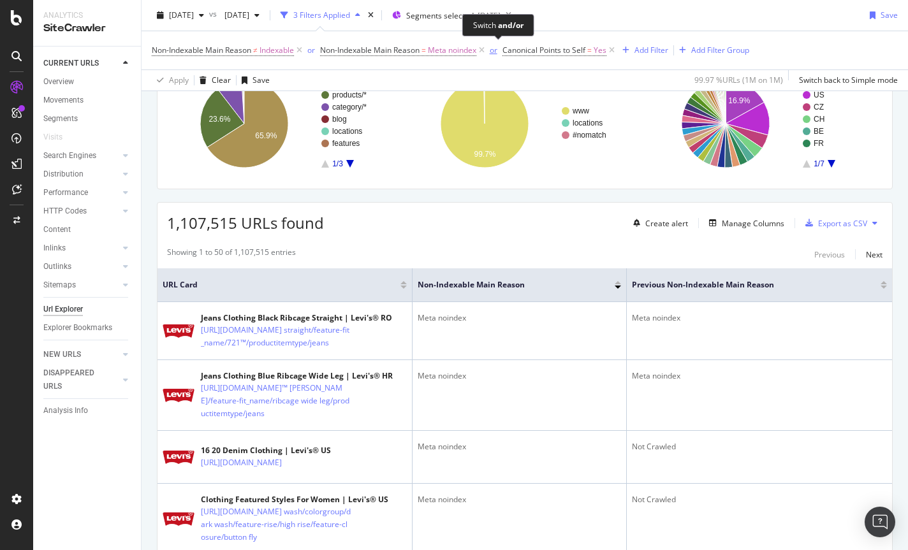
click at [497, 52] on div "or" at bounding box center [494, 50] width 8 height 11
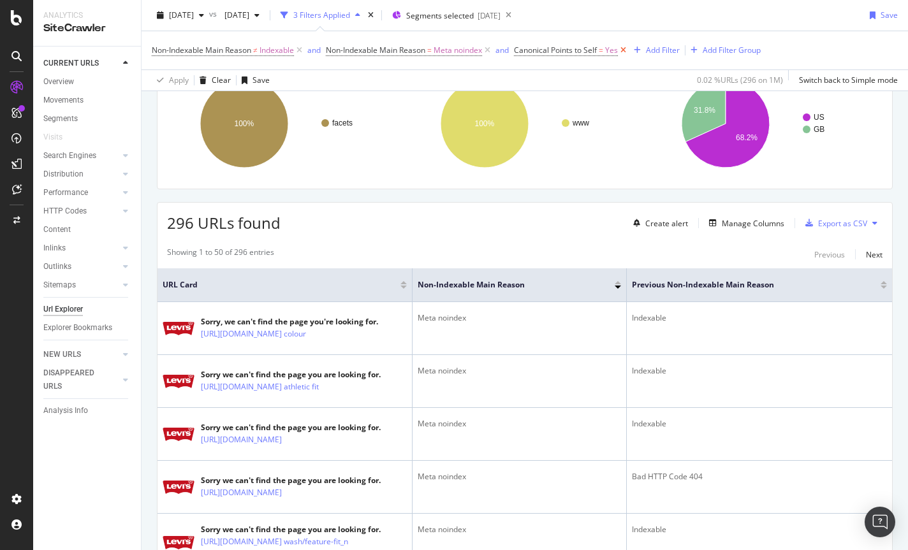
click at [627, 51] on icon at bounding box center [623, 50] width 11 height 13
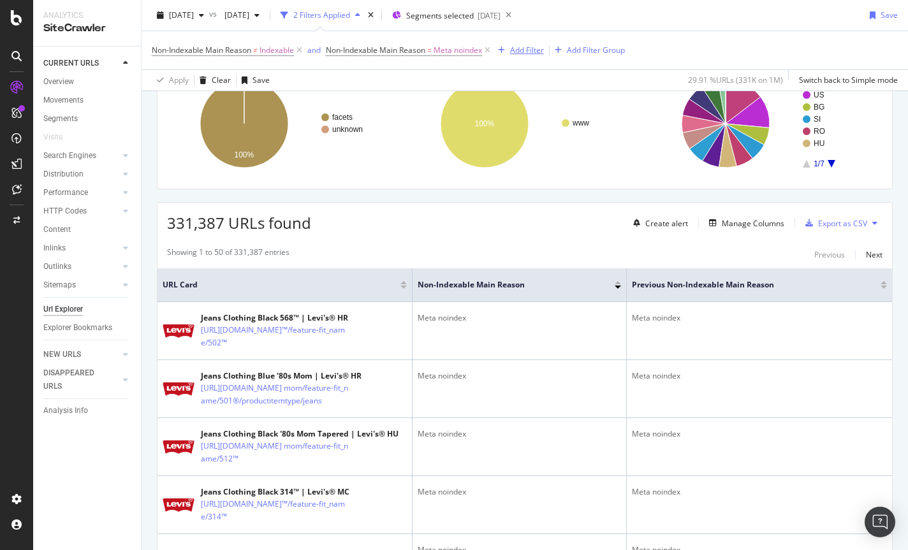
click at [521, 53] on div "Add Filter" at bounding box center [527, 50] width 34 height 11
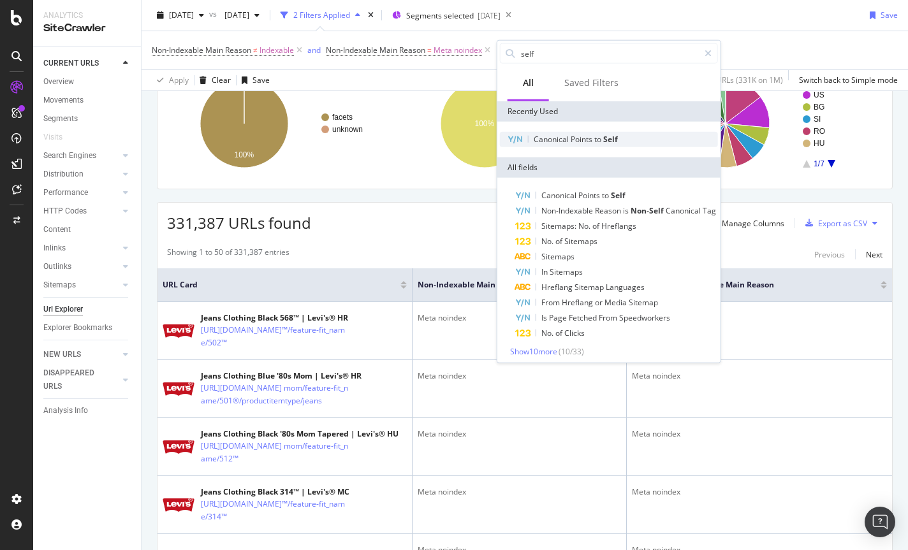
click at [566, 136] on span "Canonical" at bounding box center [552, 139] width 37 height 11
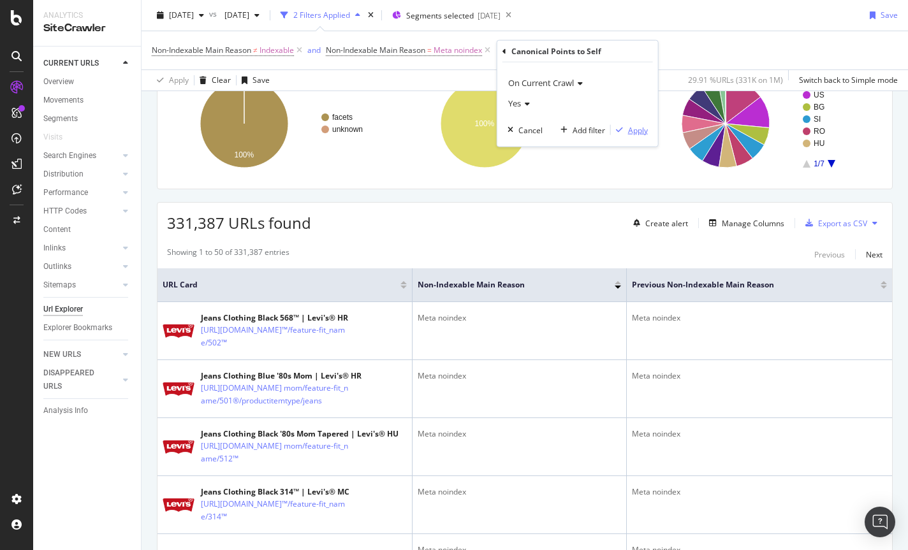
click at [628, 130] on div "Apply" at bounding box center [638, 129] width 20 height 11
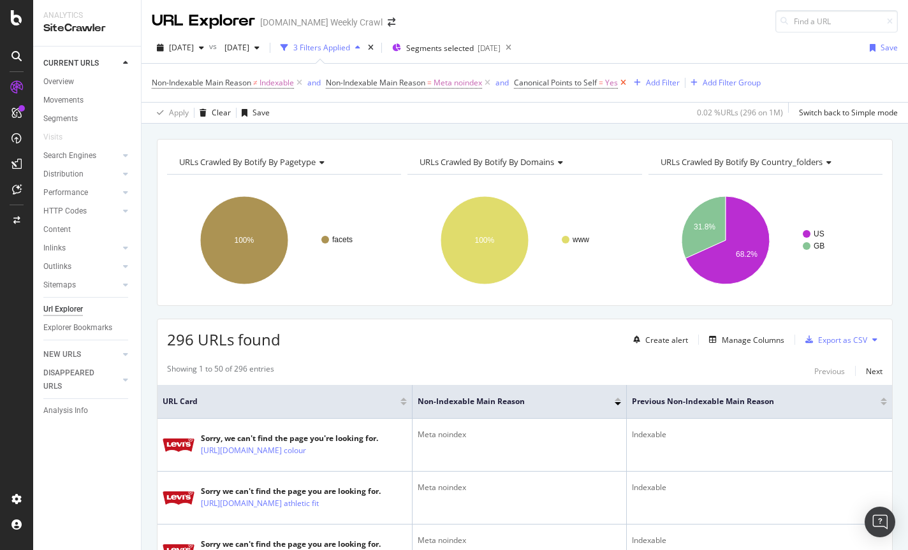
click at [627, 83] on icon at bounding box center [623, 83] width 11 height 13
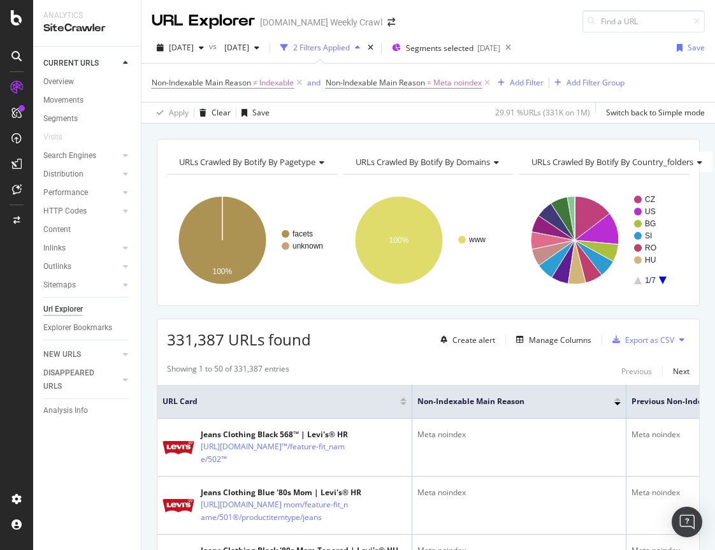
click at [383, 124] on div "URLs Crawled By Botify By pagetype Chart (by Value) Table Expand Export as CSV …" at bounding box center [429, 139] width 574 height 31
click at [664, 281] on icon "A chart." at bounding box center [663, 281] width 8 height 8
click at [666, 279] on rect "A chart." at bounding box center [657, 240] width 47 height 89
click at [662, 279] on icon "A chart." at bounding box center [663, 281] width 8 height 8
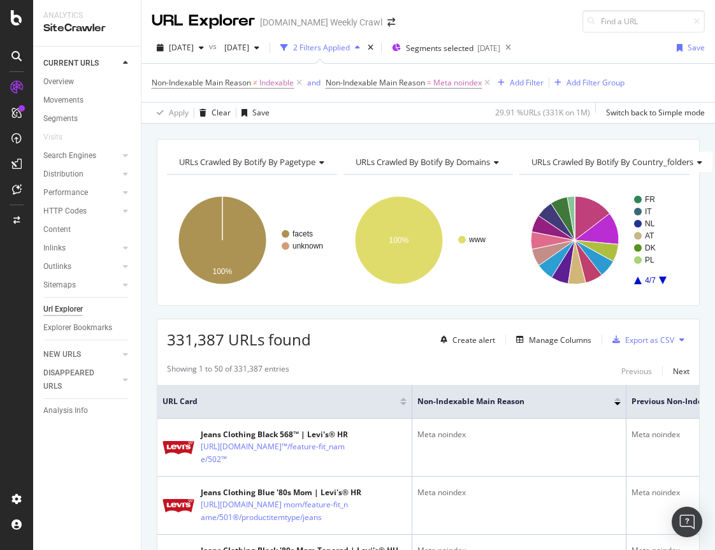
click at [662, 279] on icon "A chart." at bounding box center [663, 281] width 8 height 8
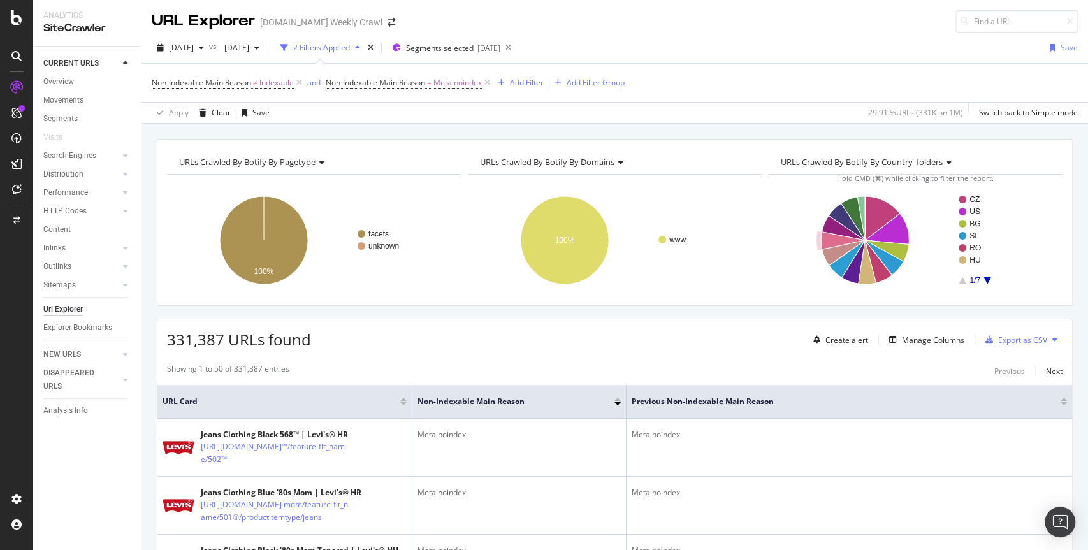
click at [322, 106] on div "Apply Clear Save 29.91 % URLs ( 331K on 1M ) Switch back to Simple mode" at bounding box center [615, 112] width 947 height 21
drag, startPoint x: 702, startPoint y: 91, endPoint x: 573, endPoint y: 65, distance: 131.9
click at [701, 91] on div "Non-Indexable Main Reason ≠ Indexable and Non-Indexable Main Reason = Meta noin…" at bounding box center [615, 83] width 926 height 38
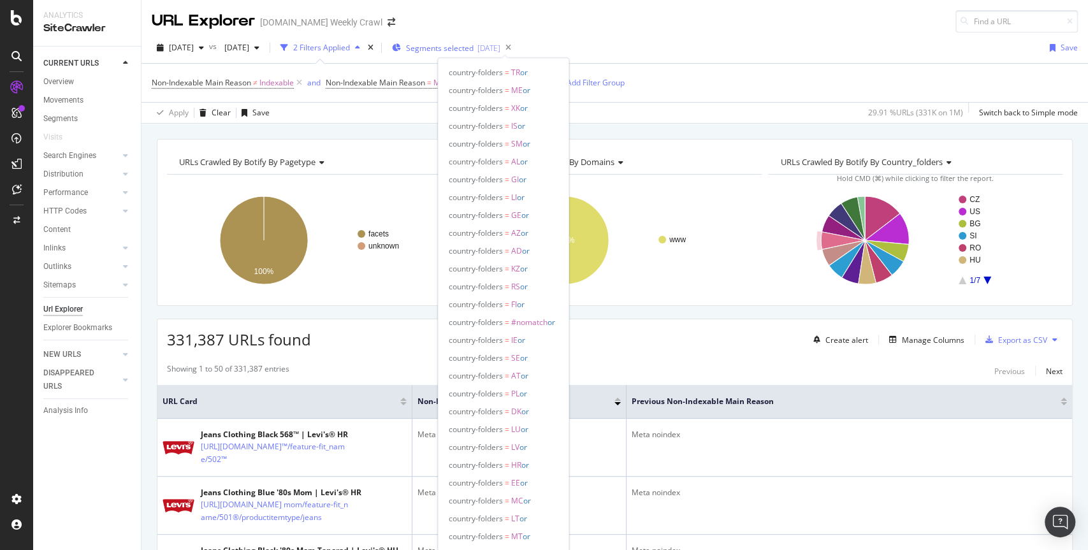
click at [474, 50] on span "Segments selected" at bounding box center [440, 48] width 68 height 11
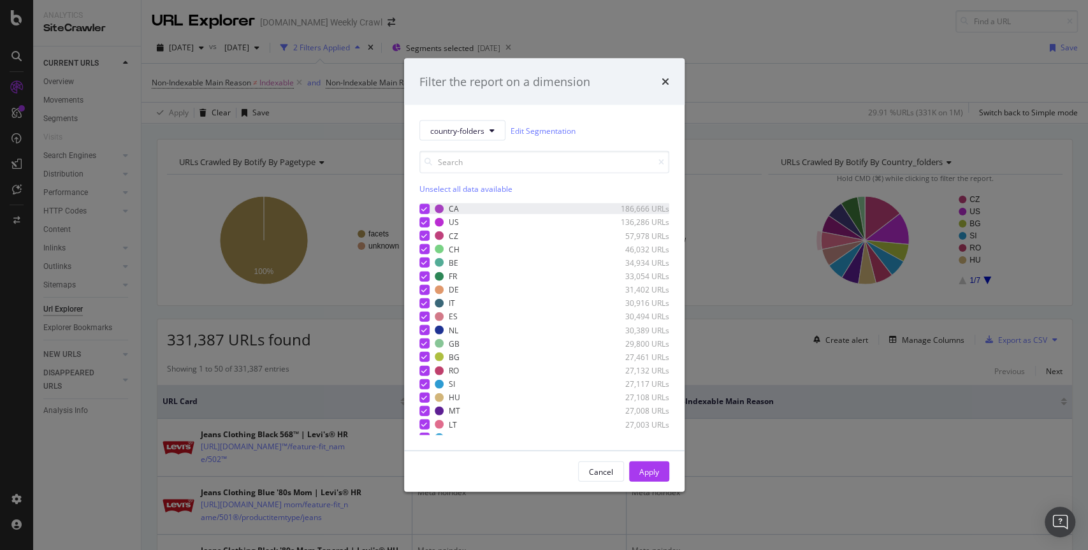
click at [424, 206] on icon "modal" at bounding box center [424, 208] width 6 height 6
click at [430, 187] on div "Select all data available" at bounding box center [545, 189] width 250 height 11
click at [421, 222] on icon "modal" at bounding box center [424, 222] width 6 height 6
click at [421, 220] on div "modal" at bounding box center [425, 222] width 10 height 10
click at [662, 82] on icon "times" at bounding box center [666, 82] width 8 height 10
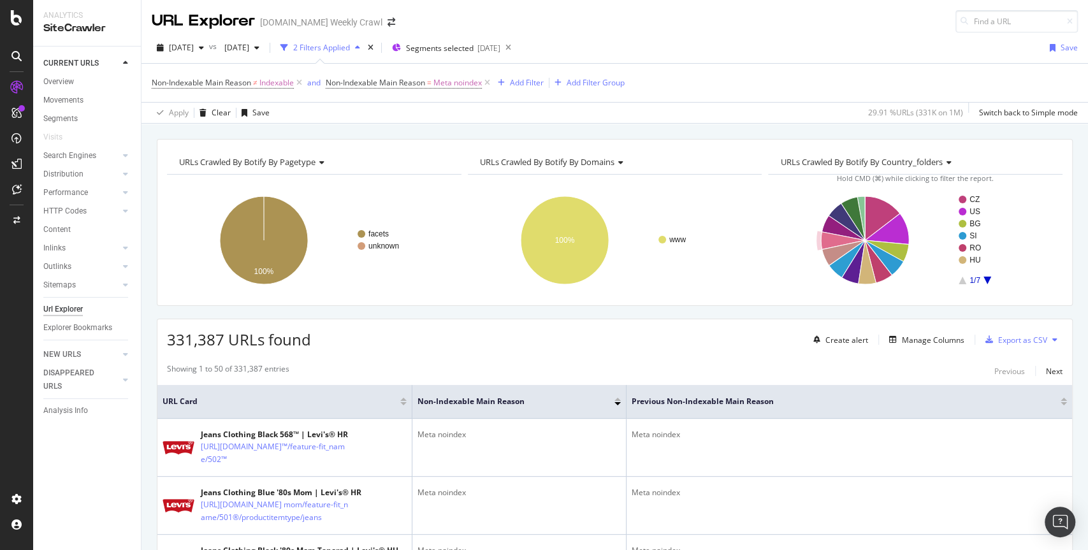
click at [735, 64] on div "Non-Indexable Main Reason ≠ Indexable and Non-Indexable Main Reason = Meta noin…" at bounding box center [615, 83] width 926 height 38
click at [539, 84] on div "Add Filter" at bounding box center [527, 82] width 34 height 11
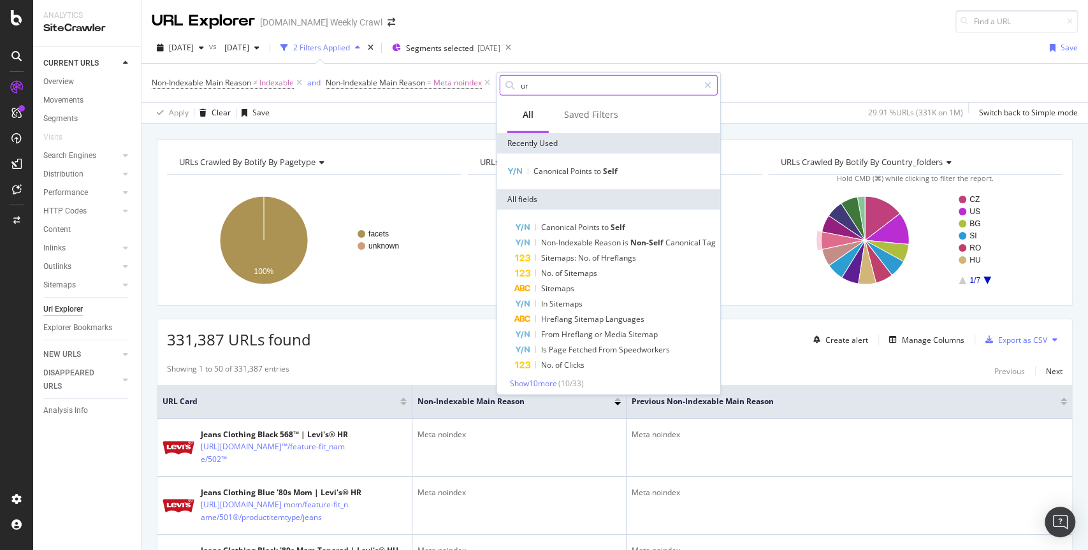
type input "url"
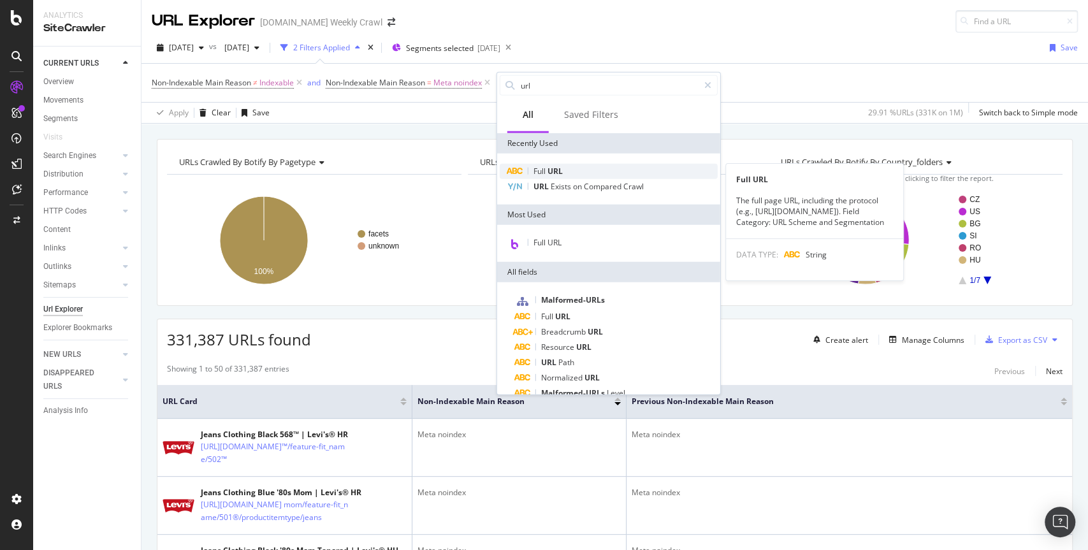
click at [579, 174] on div "Full URL" at bounding box center [609, 171] width 218 height 15
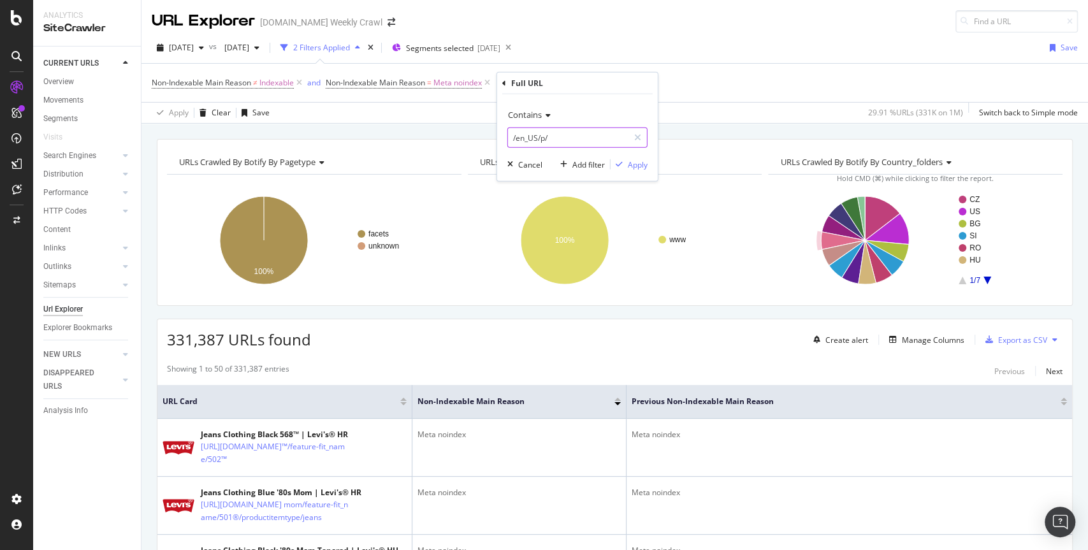
click at [555, 138] on input "/en_US/p/" at bounding box center [568, 138] width 121 height 20
type input "/en_US/"
click at [634, 165] on div "Apply" at bounding box center [638, 164] width 20 height 11
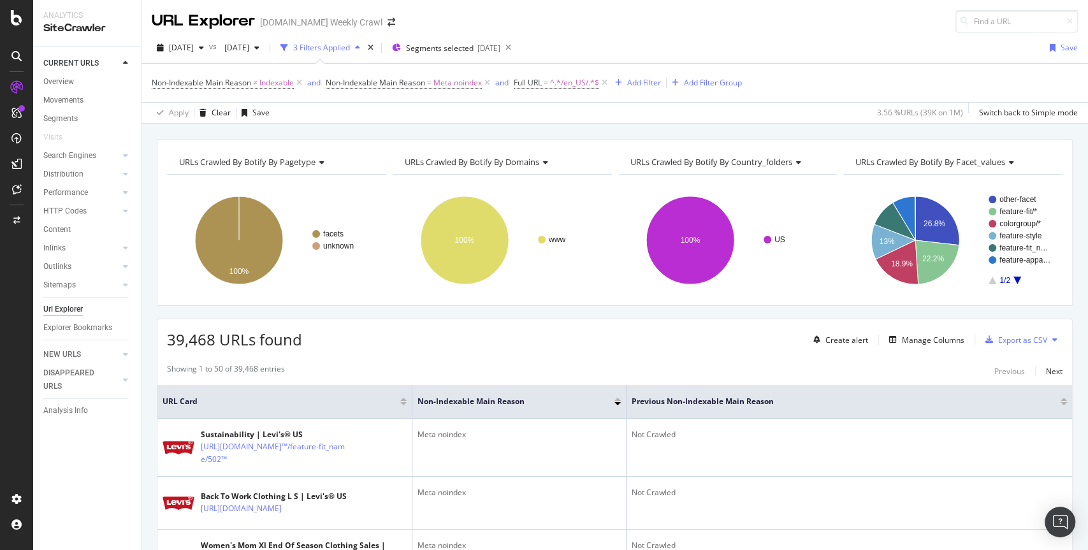
click at [609, 83] on icon at bounding box center [604, 83] width 11 height 13
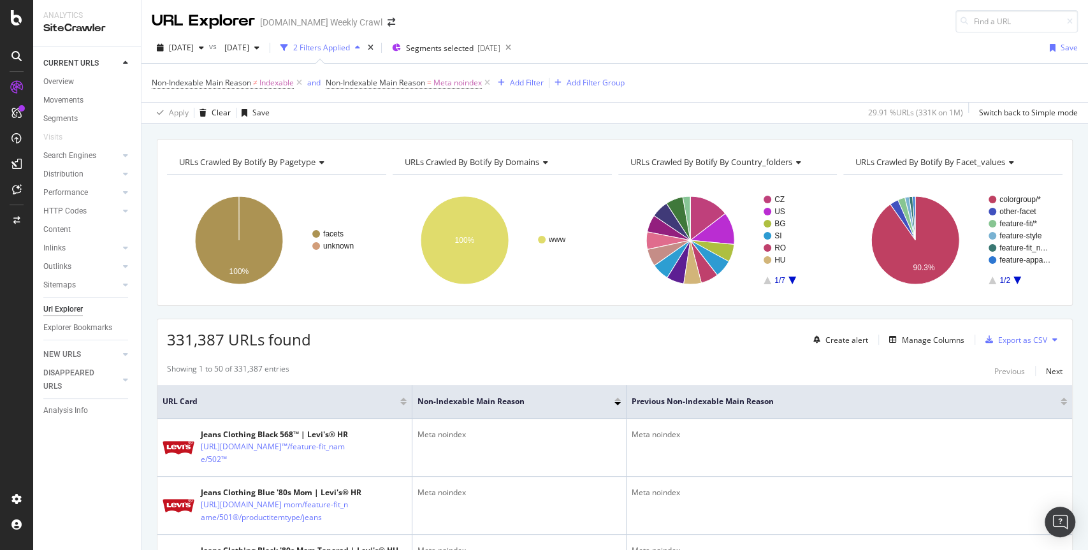
click at [396, 321] on div "331,387 URLs found Create alert Manage Columns Export as CSV" at bounding box center [614, 334] width 915 height 31
click at [72, 218] on div "DataExports" at bounding box center [72, 217] width 50 height 13
click at [491, 83] on icon at bounding box center [487, 83] width 11 height 13
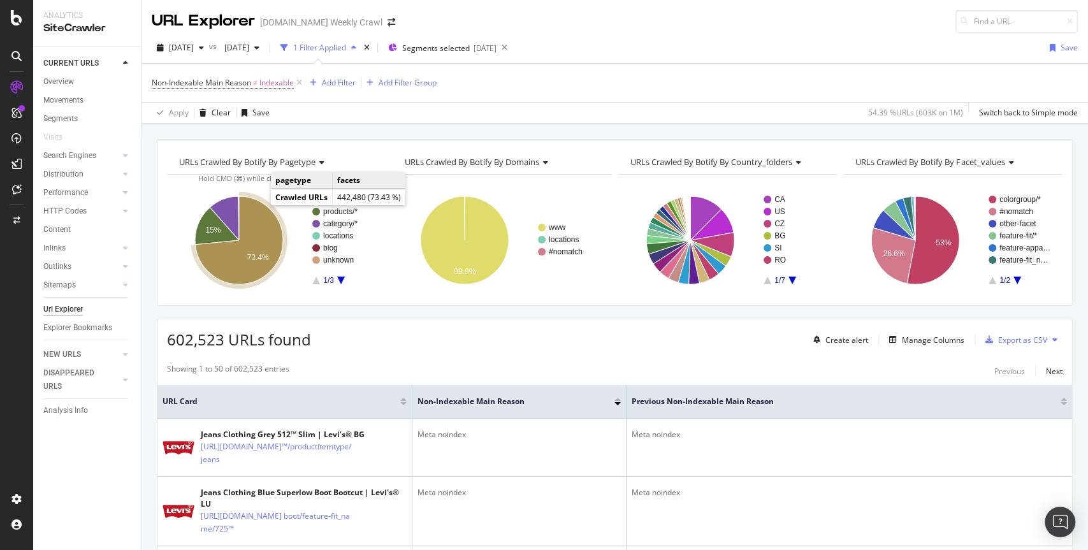
click at [268, 227] on icon "A chart." at bounding box center [239, 240] width 88 height 88
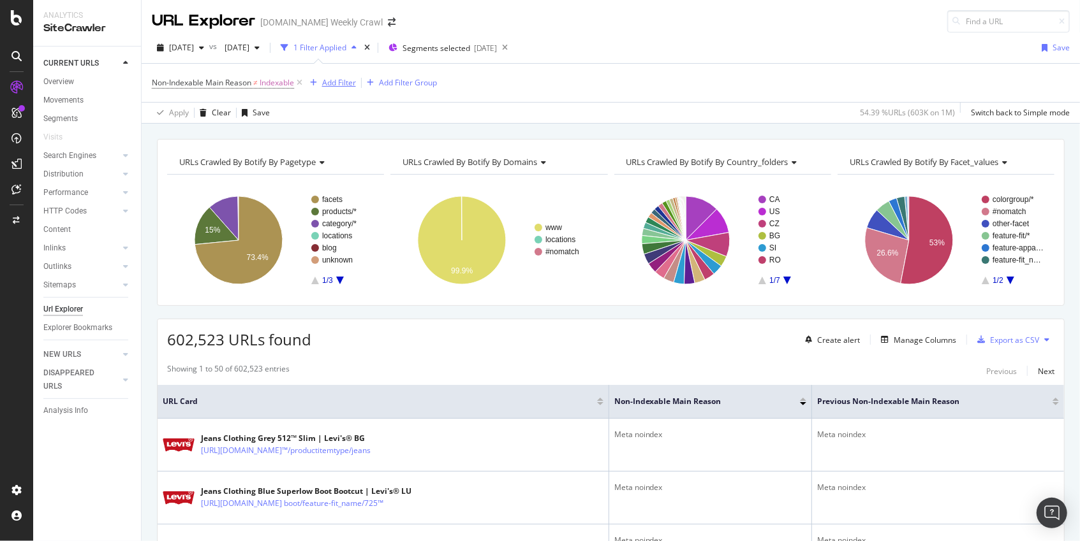
click at [333, 84] on div "Add Filter" at bounding box center [339, 82] width 34 height 11
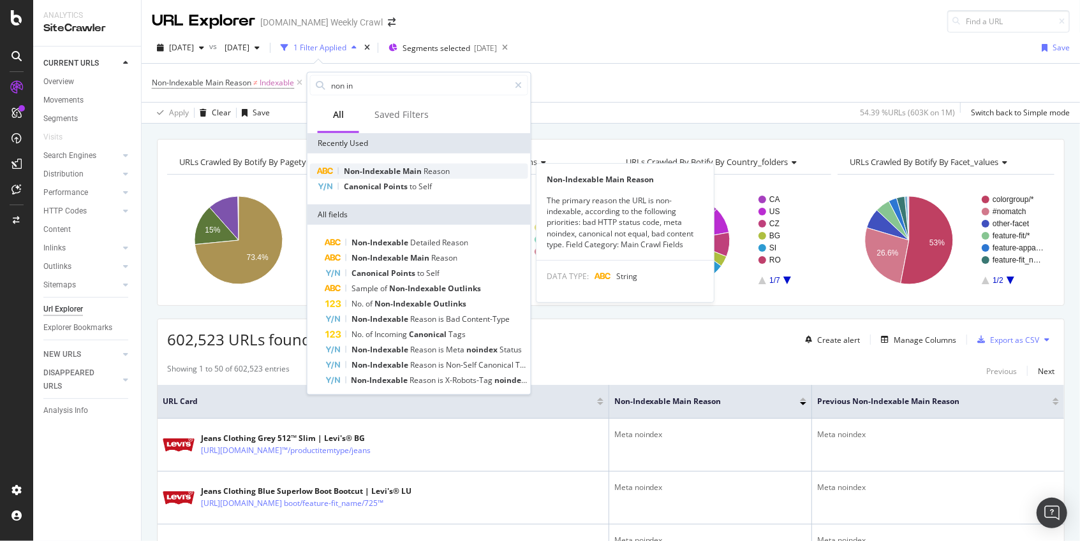
type input "non in"
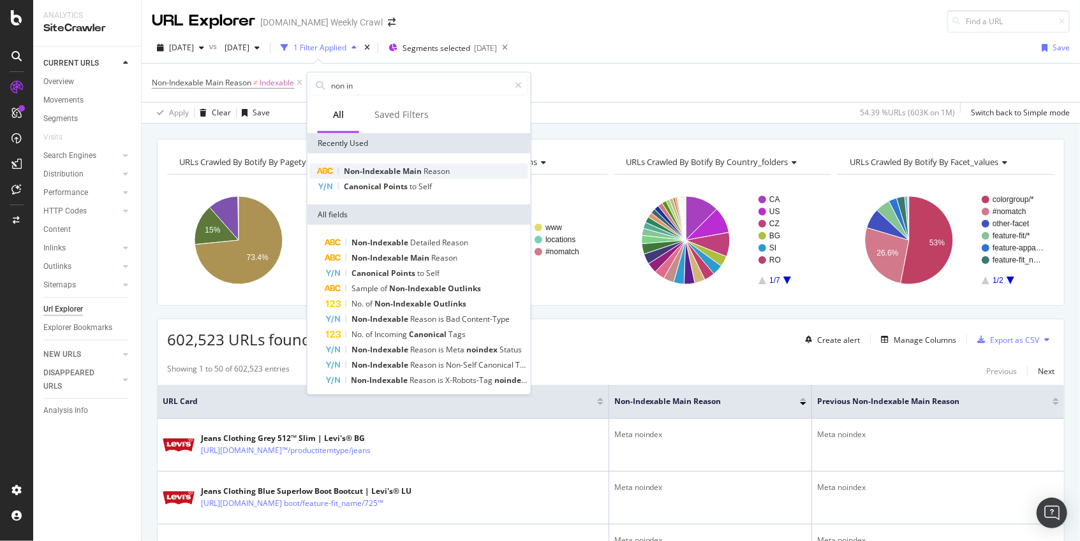
click at [409, 173] on span "Main" at bounding box center [412, 171] width 21 height 11
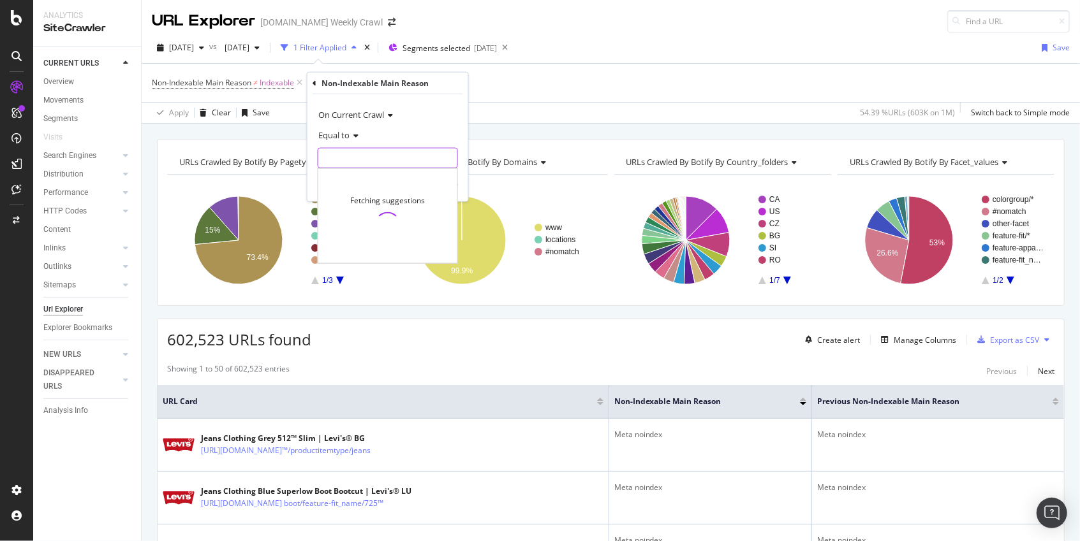
click at [348, 158] on input "text" at bounding box center [387, 158] width 139 height 20
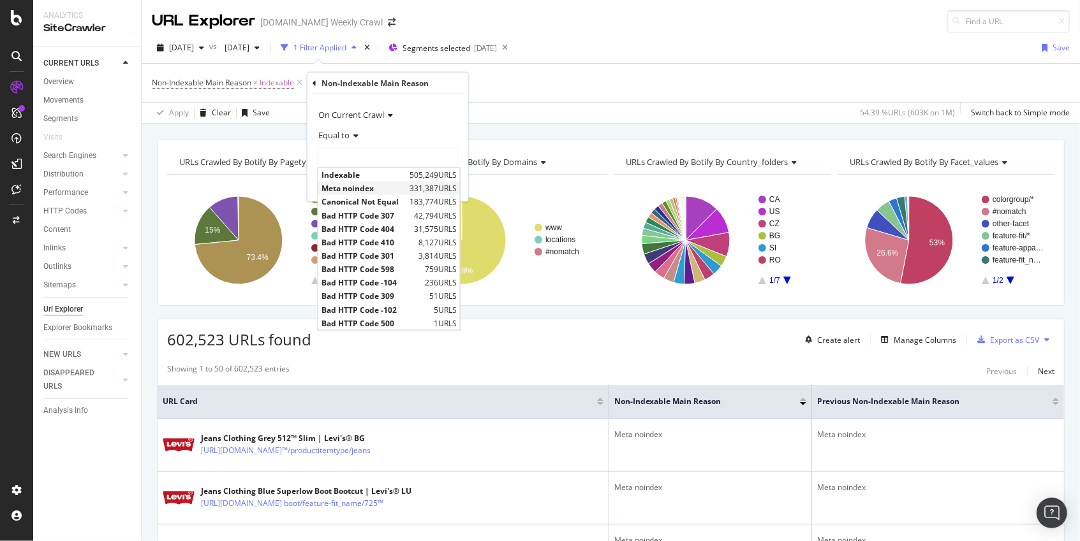
click at [357, 191] on span "Meta noindex" at bounding box center [363, 188] width 85 height 11
type input "Meta noindex"
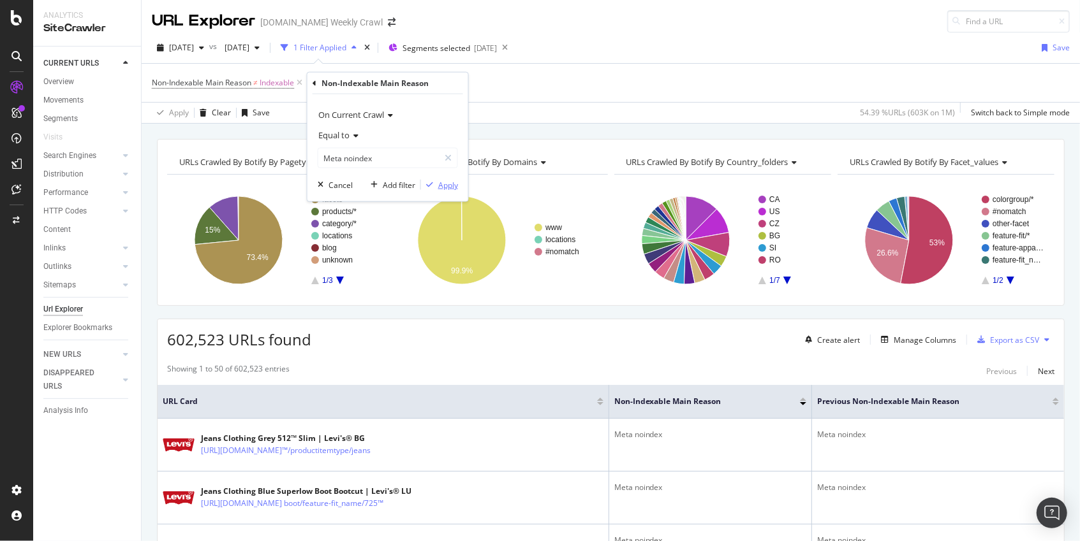
click at [444, 186] on div "Apply" at bounding box center [448, 184] width 20 height 11
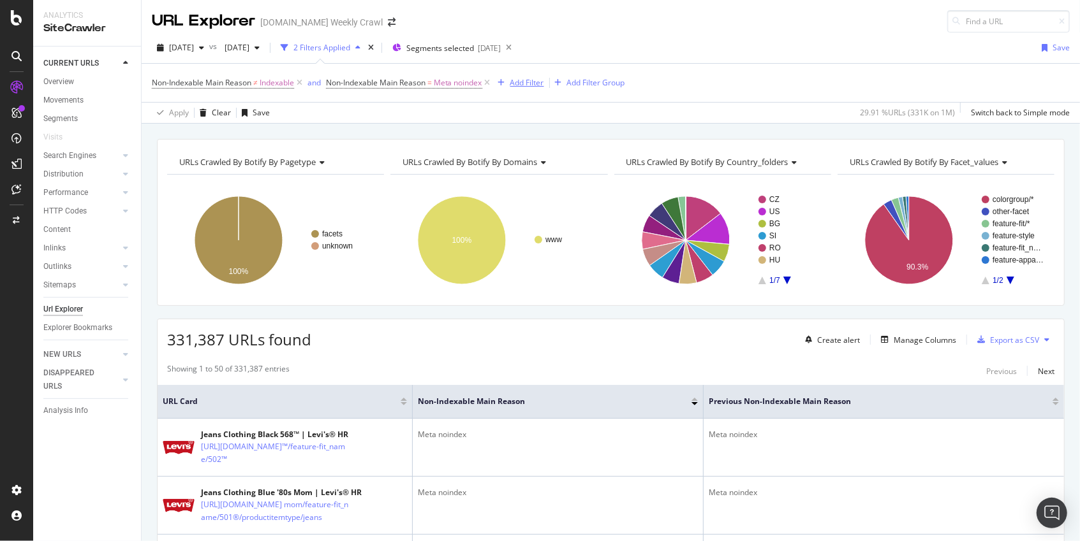
click at [528, 85] on div "Add Filter" at bounding box center [527, 82] width 34 height 11
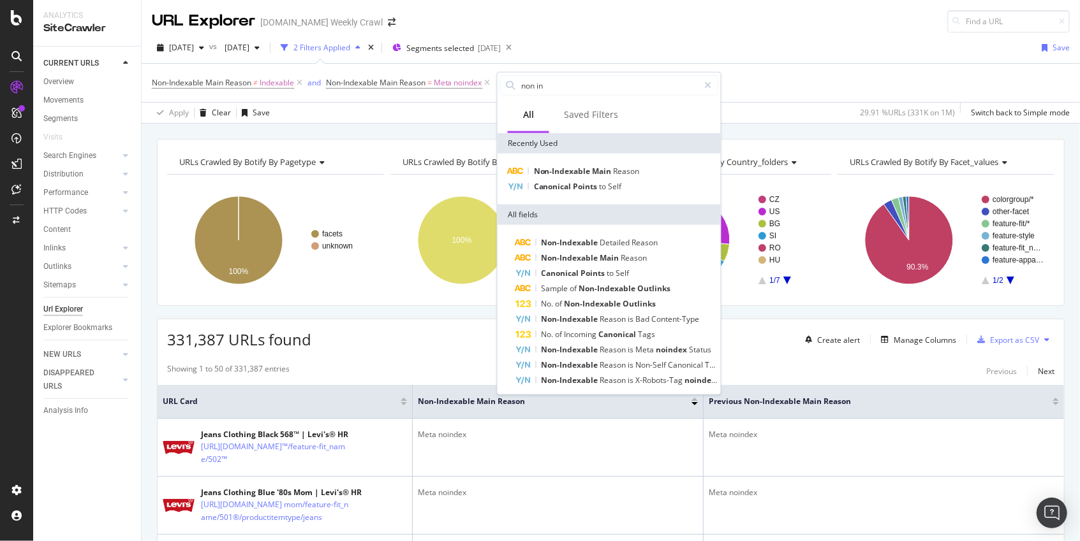
click at [593, 63] on div "Non-Indexable Main Reason ≠ Indexable and Non-Indexable Main Reason = Meta noin…" at bounding box center [611, 93] width 938 height 60
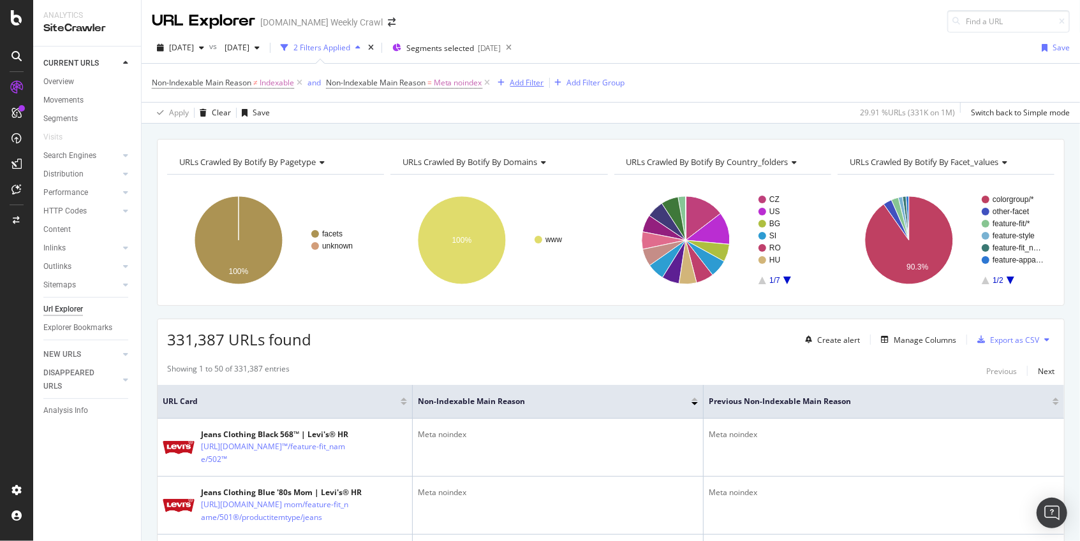
click at [534, 85] on div "Add Filter" at bounding box center [527, 82] width 34 height 11
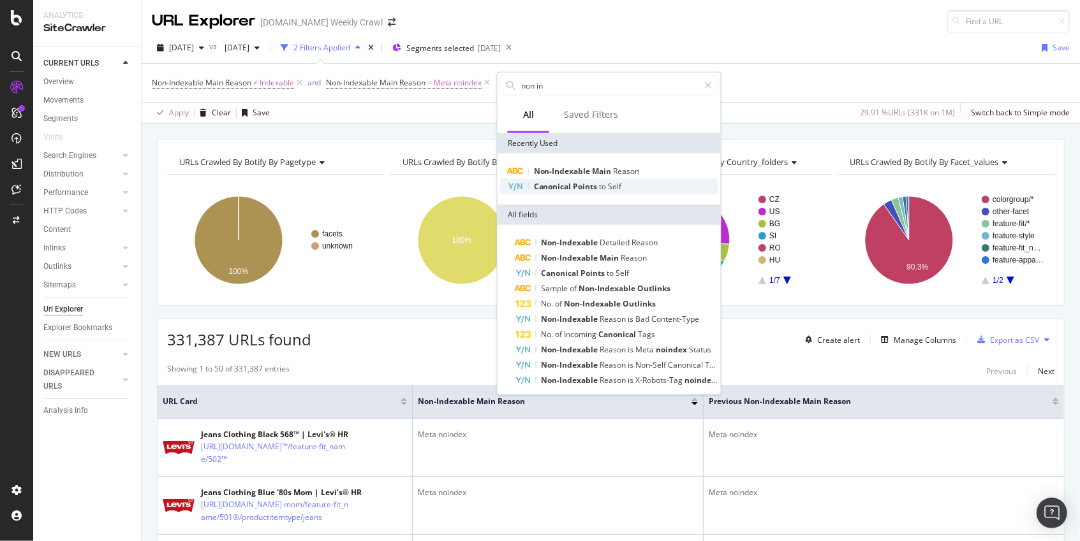
click at [552, 190] on span "Canonical" at bounding box center [554, 186] width 40 height 11
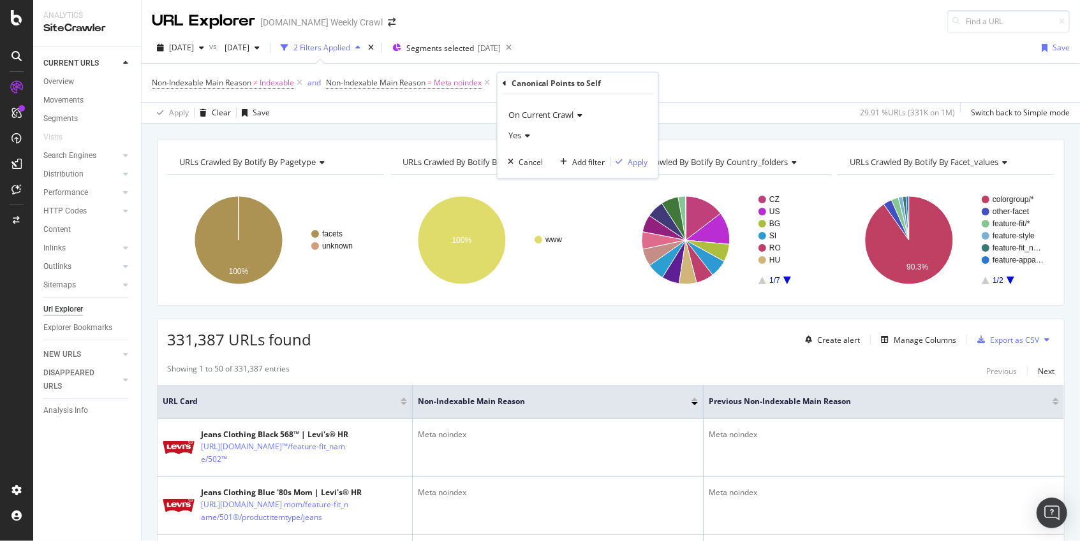
click at [532, 138] on div "Yes" at bounding box center [578, 135] width 140 height 20
click at [534, 179] on div "No" at bounding box center [579, 178] width 136 height 17
click at [636, 164] on div "Apply" at bounding box center [638, 161] width 20 height 11
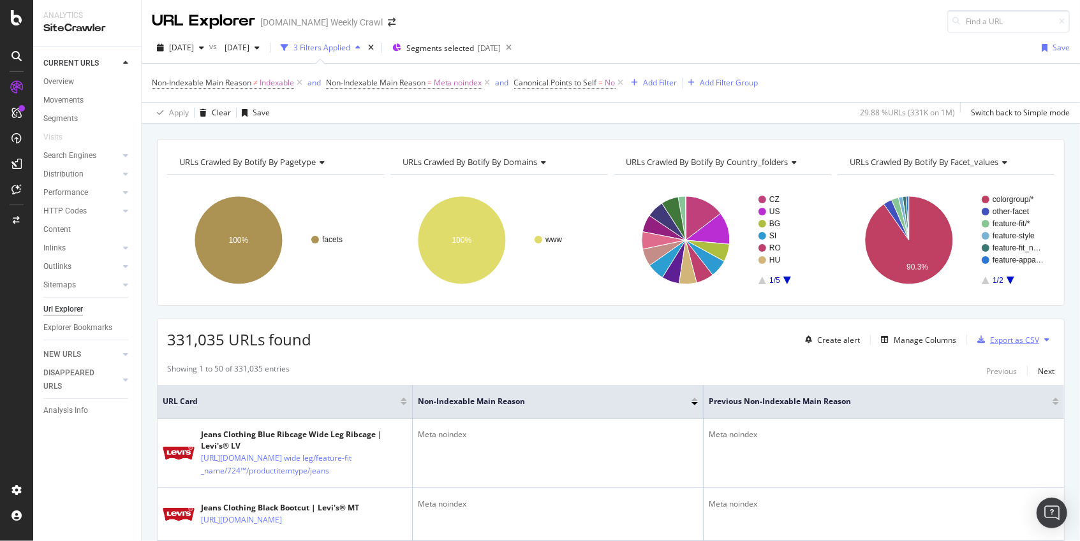
click at [1025, 339] on div "Export as CSV" at bounding box center [1014, 340] width 49 height 11
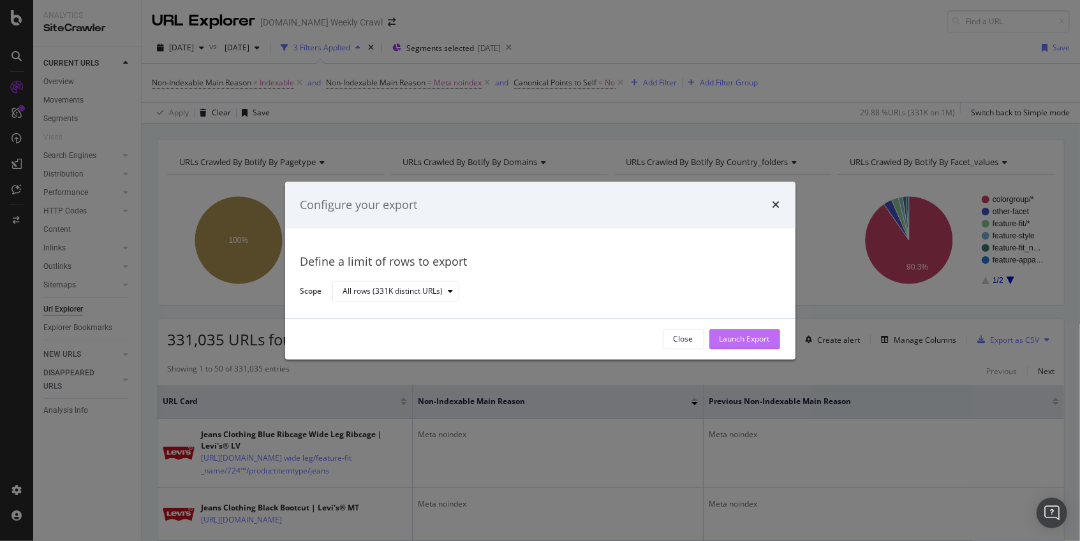
click at [756, 344] on div "Launch Export" at bounding box center [744, 339] width 50 height 11
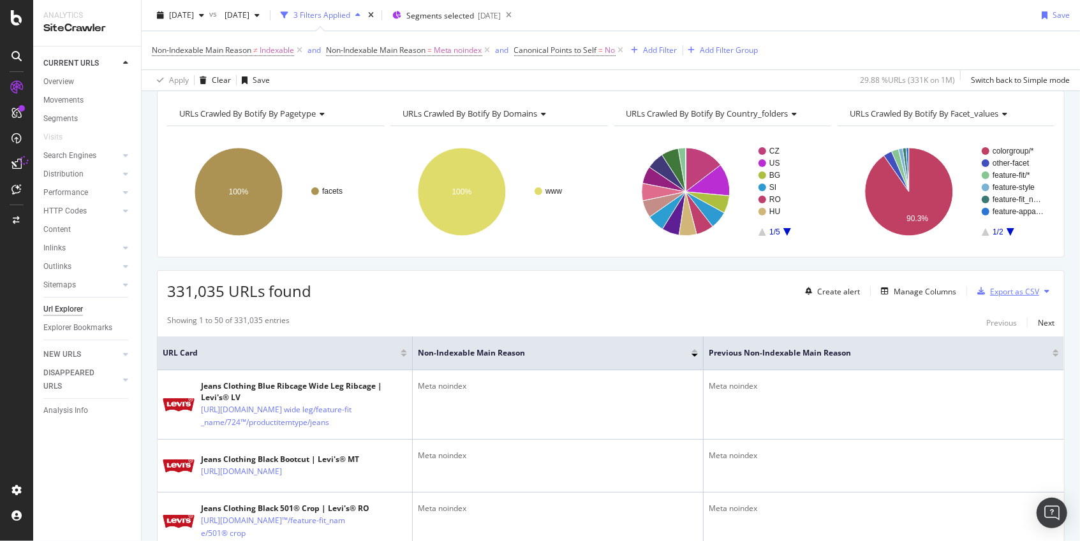
scroll to position [40, 0]
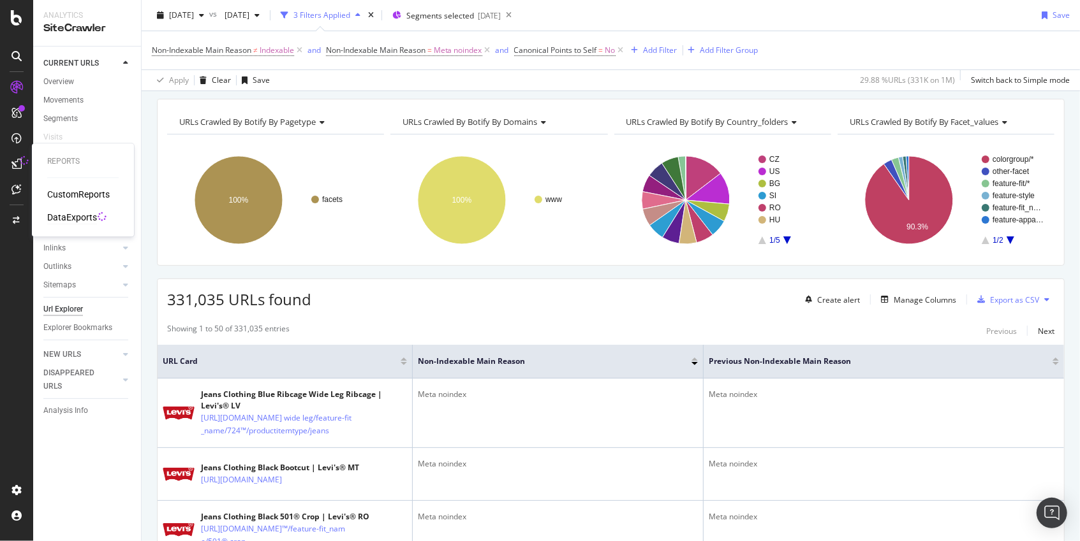
click at [77, 222] on div "DataExports" at bounding box center [72, 217] width 50 height 13
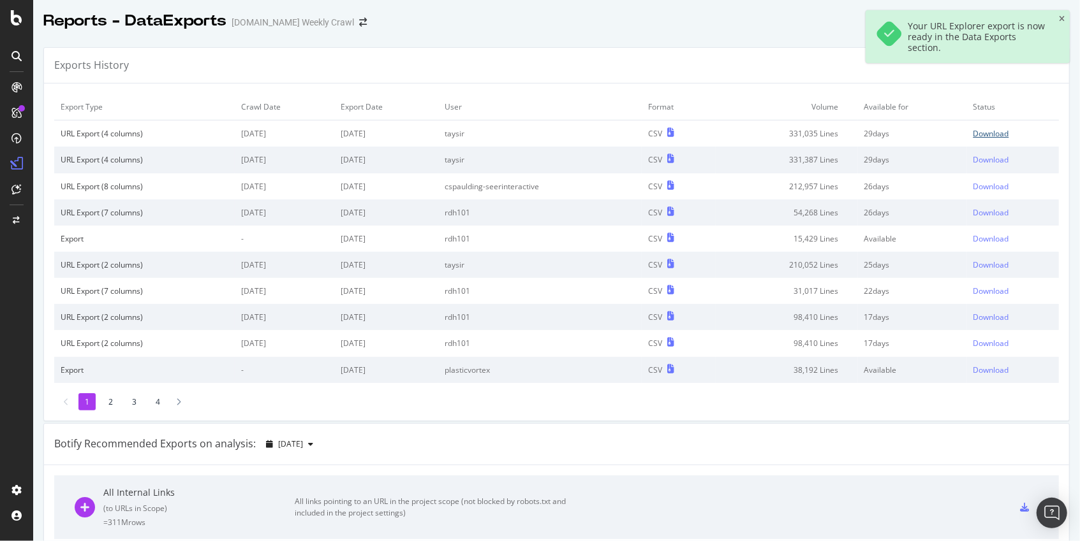
click at [993, 131] on div "Download" at bounding box center [991, 133] width 36 height 11
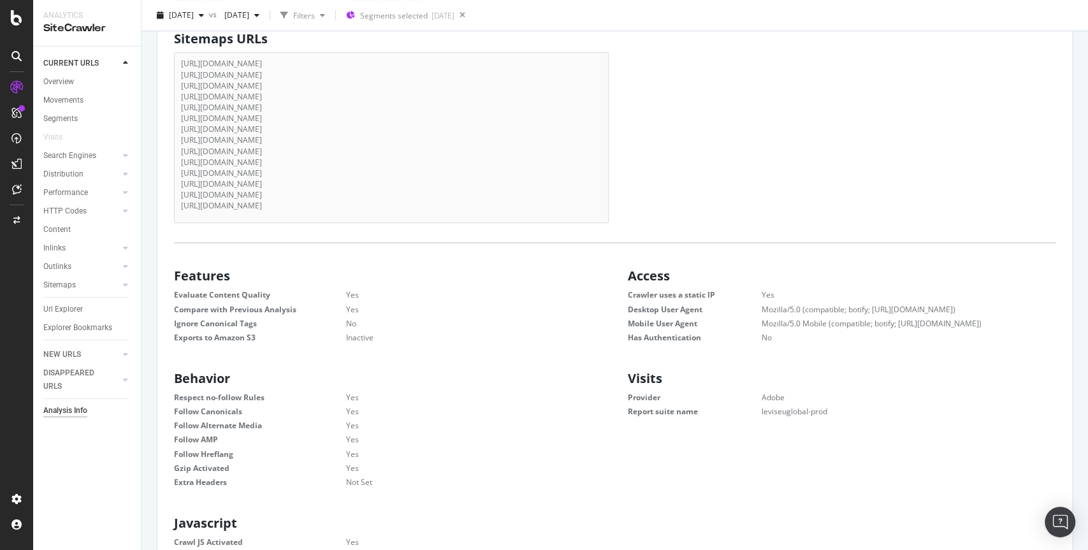
scroll to position [349, 0]
drag, startPoint x: 815, startPoint y: 414, endPoint x: 692, endPoint y: 384, distance: 126.7
click at [738, 390] on div "Visits Provider Adobe Report suite name leviseuglobal-prod" at bounding box center [842, 395] width 454 height 55
click at [436, 369] on div "Behavior Respect no-follow Rules Yes Follow Canonicals Yes Follow Alternate Med…" at bounding box center [388, 431] width 454 height 126
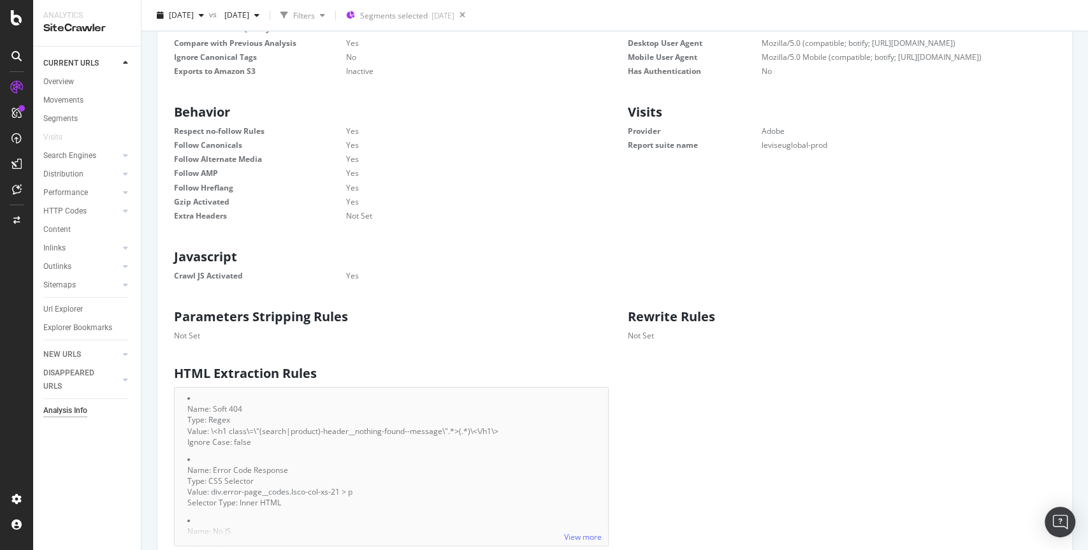
scroll to position [630, 0]
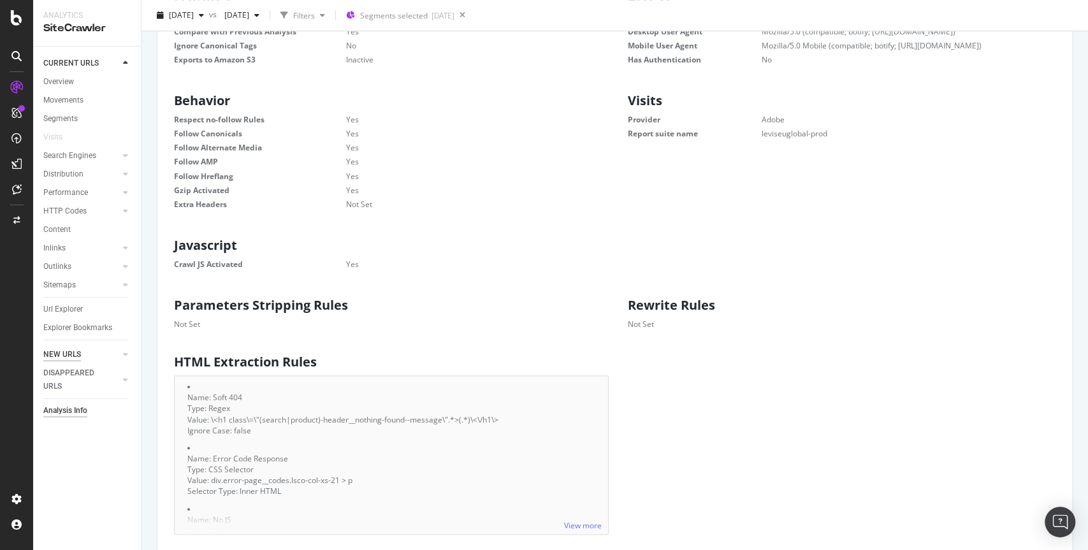
click at [75, 355] on div "NEW URLS" at bounding box center [62, 354] width 38 height 13
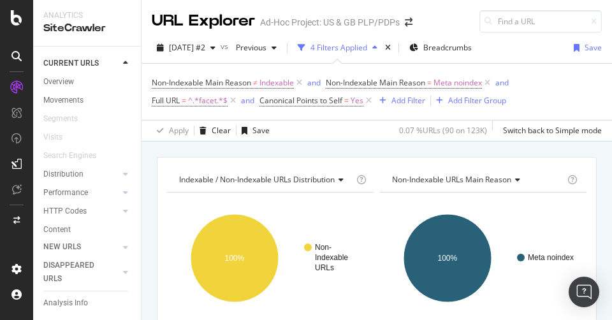
drag, startPoint x: 369, startPoint y: 102, endPoint x: 367, endPoint y: 112, distance: 9.6
click at [369, 102] on icon at bounding box center [368, 100] width 11 height 13
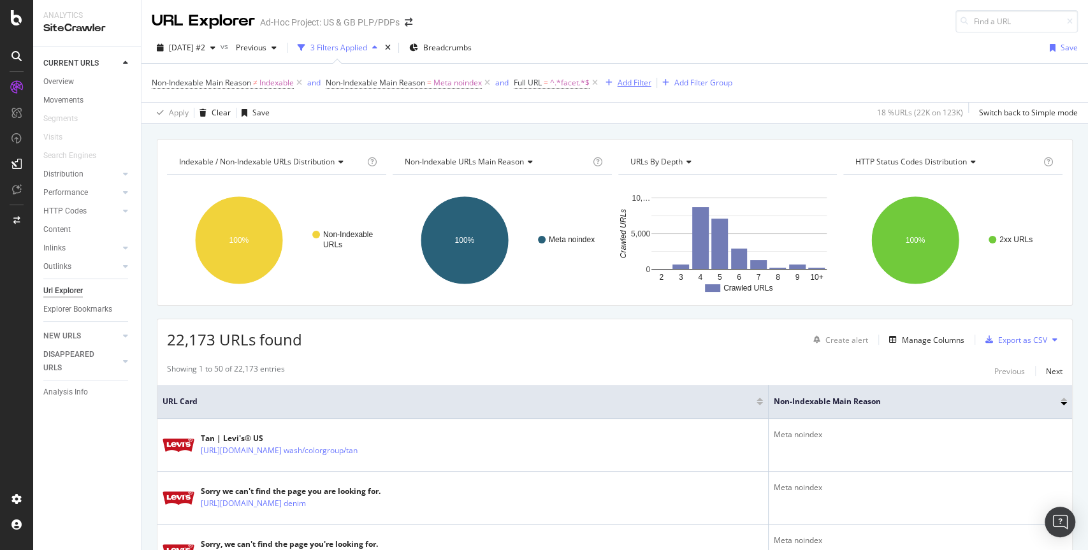
click at [639, 84] on div "Add Filter" at bounding box center [635, 82] width 34 height 11
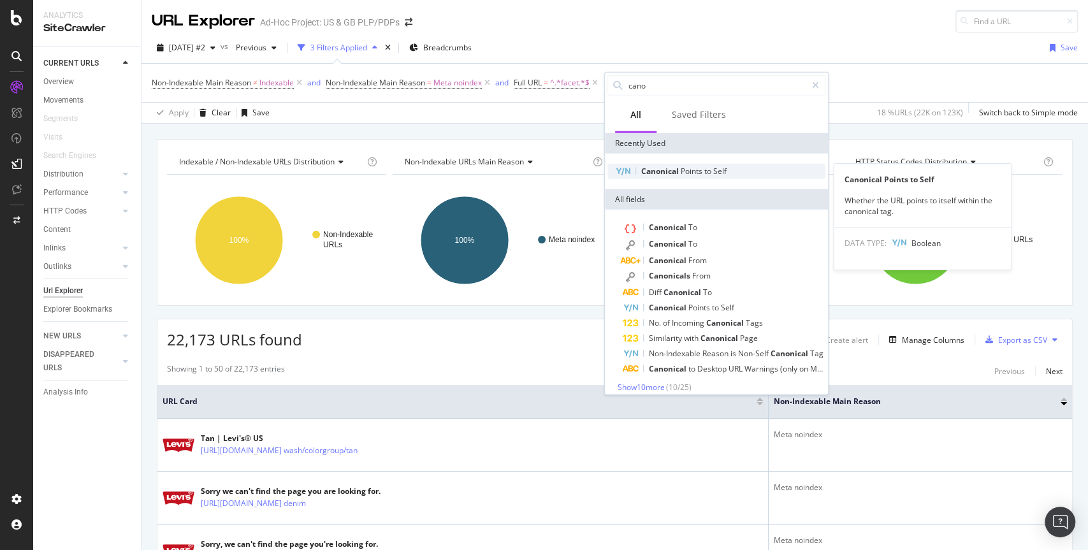
type input "cano"
click at [691, 172] on span "Points" at bounding box center [693, 171] width 24 height 11
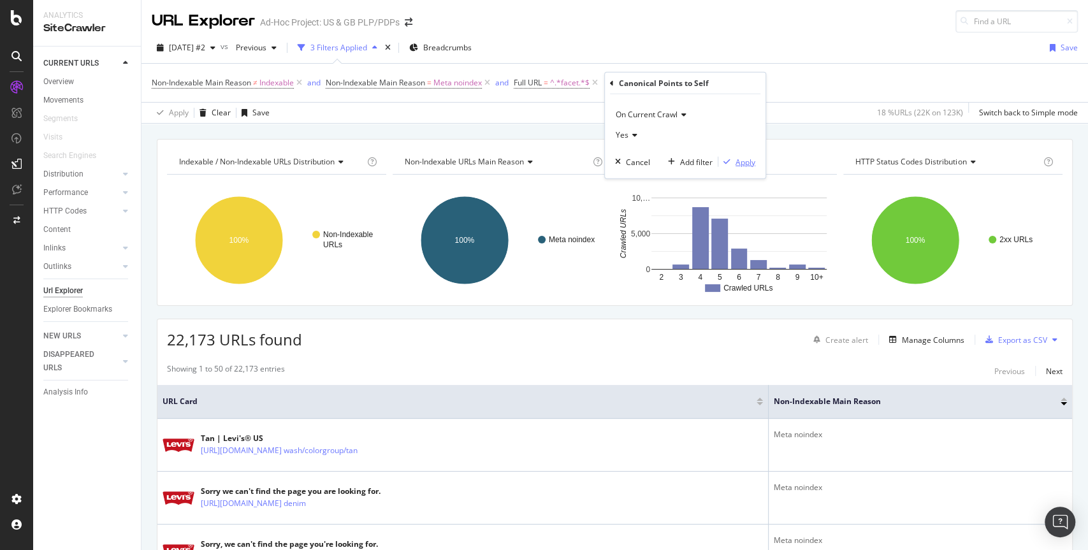
click at [747, 159] on div "Apply" at bounding box center [746, 161] width 20 height 11
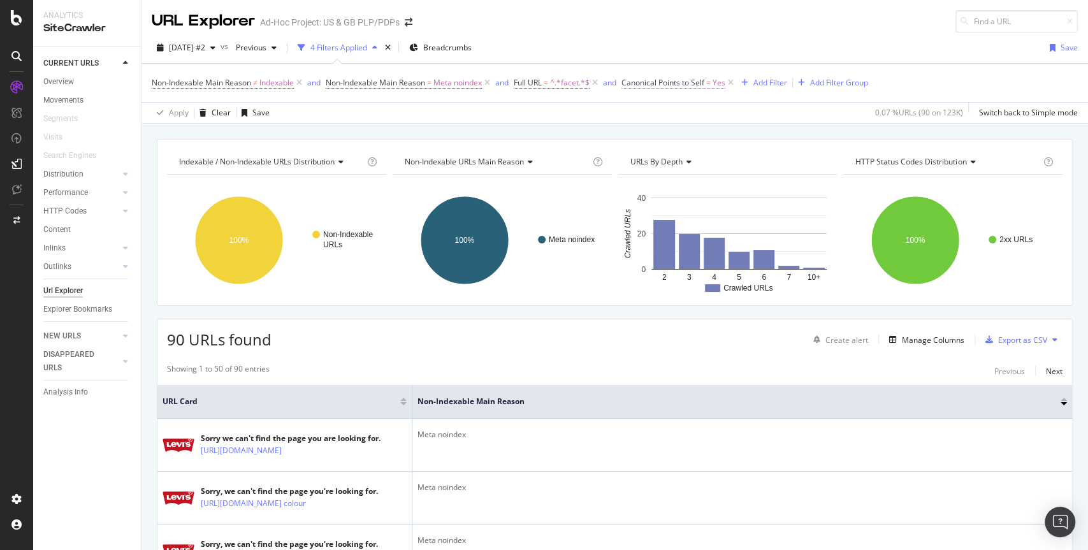
click at [708, 85] on span "Canonical Points to Self = Yes" at bounding box center [674, 82] width 104 height 11
click at [650, 131] on icon at bounding box center [654, 133] width 9 height 8
click at [647, 175] on span "No" at bounding box center [648, 175] width 10 height 11
click at [759, 157] on div "Apply" at bounding box center [767, 159] width 20 height 11
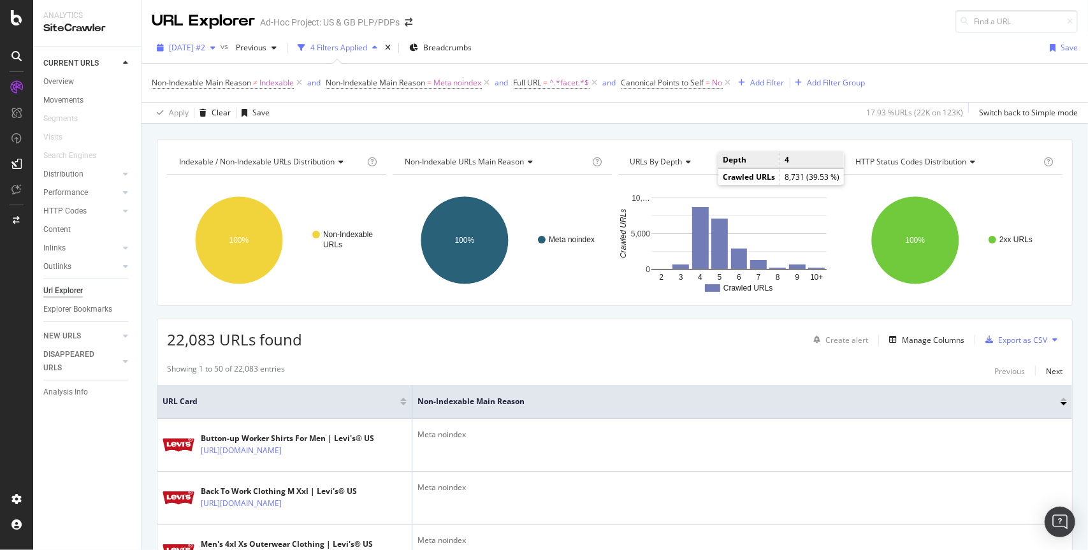
click at [205, 50] on span "[DATE] #2" at bounding box center [187, 47] width 36 height 11
click at [640, 21] on div "URL Explorer Ad-Hoc Project: US & GB PLP/PDPs" at bounding box center [615, 16] width 947 height 33
